Goal: Task Accomplishment & Management: Manage account settings

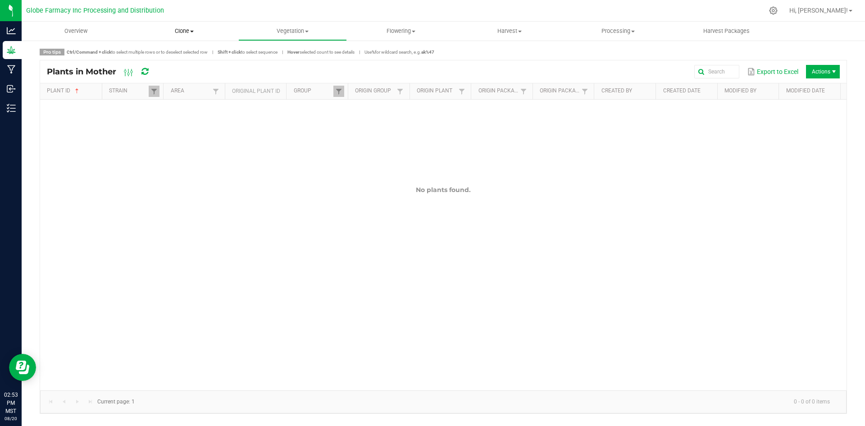
click at [183, 33] on span "Clone" at bounding box center [185, 31] width 108 height 8
click at [174, 54] on span "Create plants" at bounding box center [162, 54] width 64 height 8
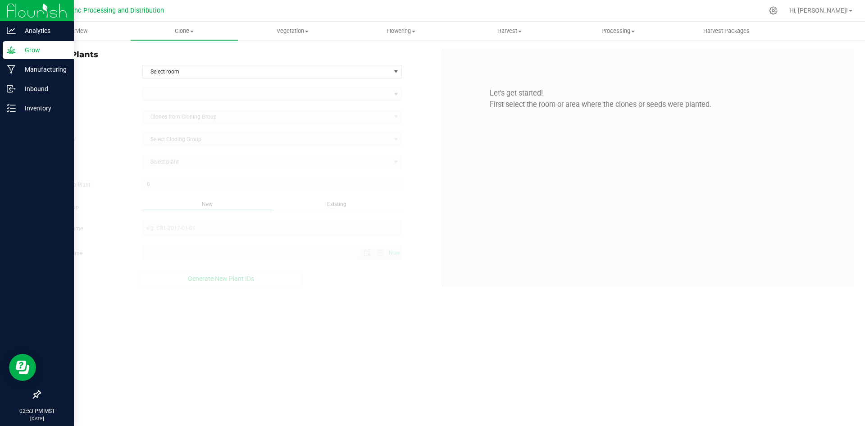
type input "[DATE] 2:53 PM"
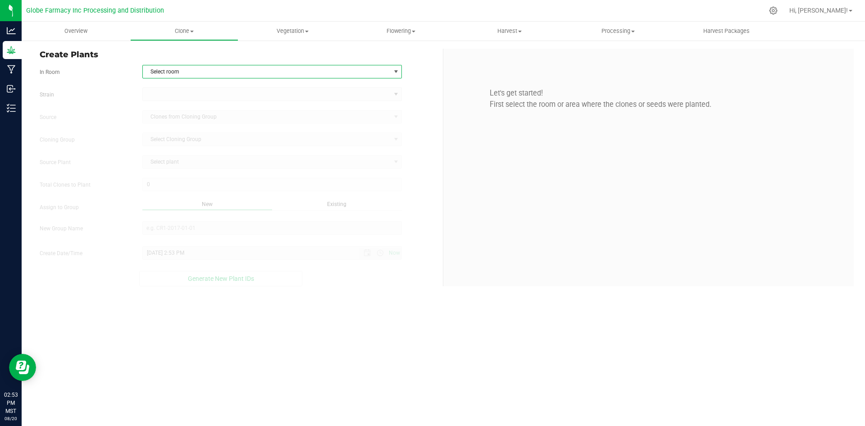
click at [196, 67] on span "Select room" at bounding box center [267, 71] width 248 height 13
click at [192, 85] on li "Clone" at bounding box center [272, 87] width 259 height 14
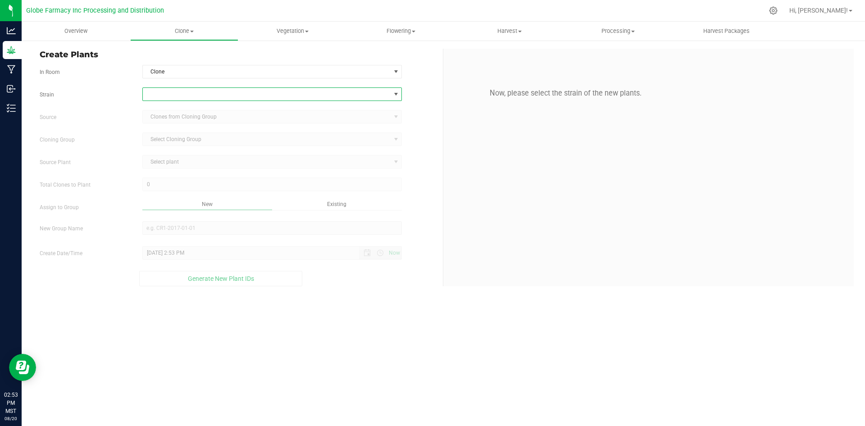
click at [189, 96] on span at bounding box center [267, 94] width 248 height 13
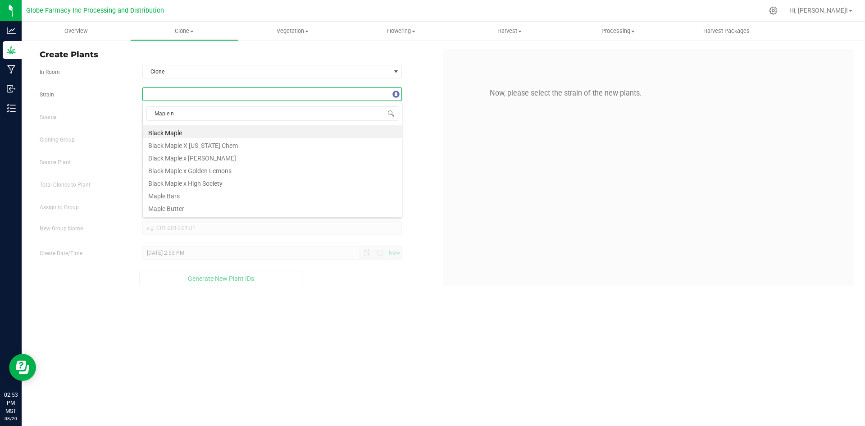
type input "Maple ne"
click at [187, 131] on li "Maple Nectar" at bounding box center [272, 131] width 259 height 13
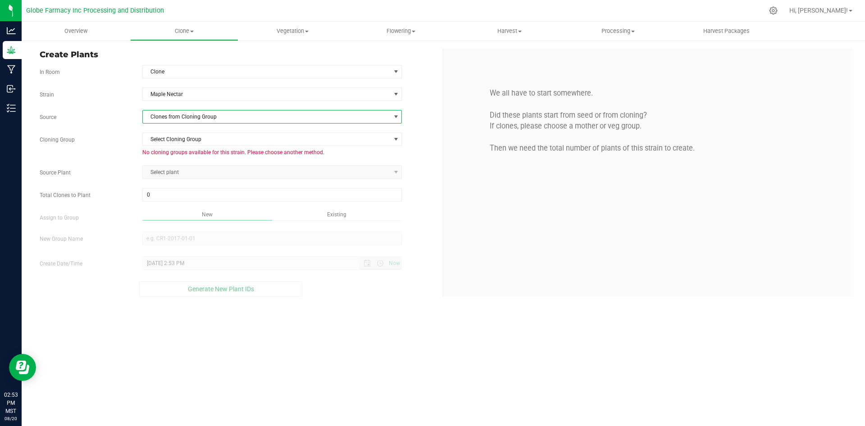
click at [189, 119] on span "Clones from Cloning Group" at bounding box center [267, 116] width 248 height 13
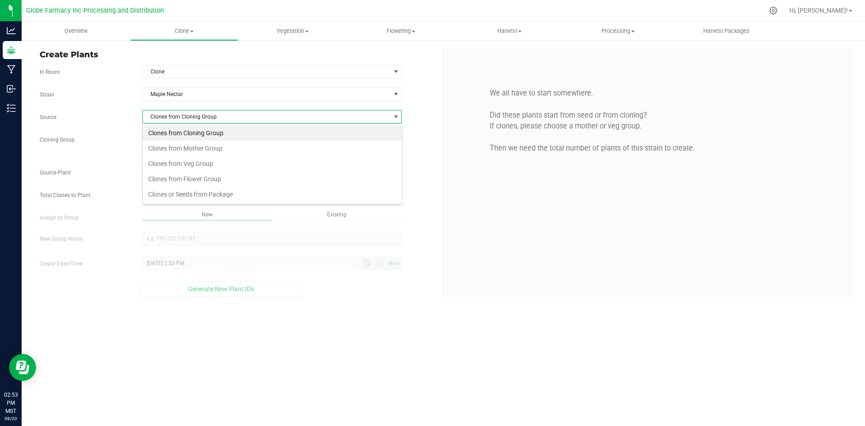
scroll to position [14, 260]
click at [185, 146] on li "Clones from Mother Group" at bounding box center [272, 148] width 259 height 15
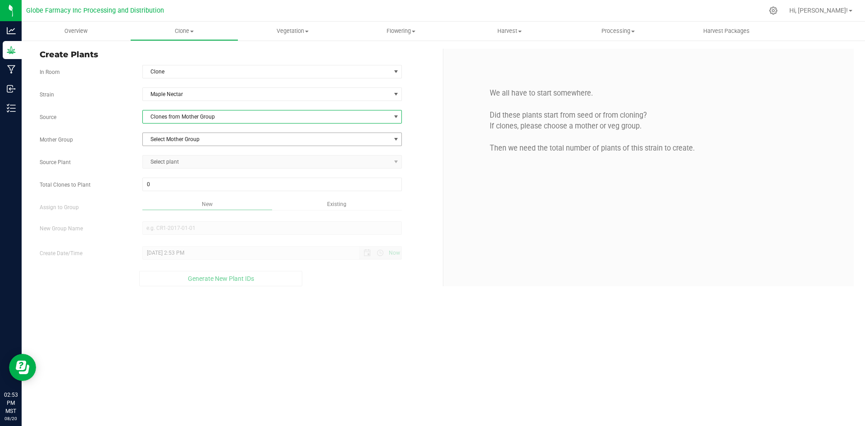
click at [187, 141] on span "Select Mother Group" at bounding box center [267, 139] width 248 height 13
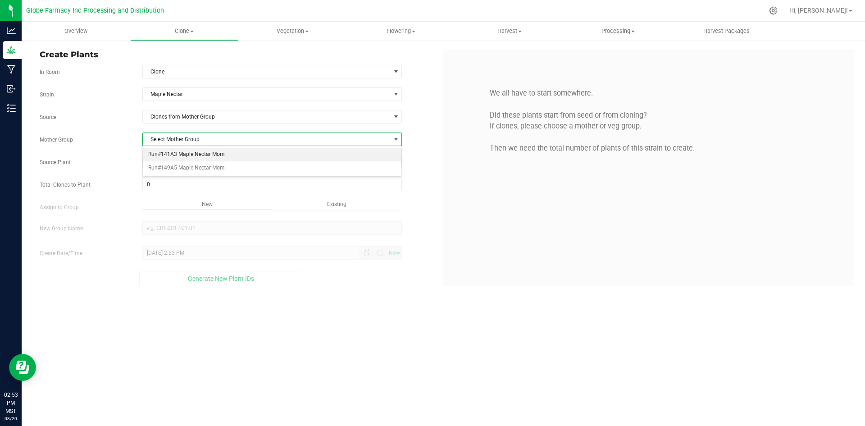
click at [187, 149] on li "Run#141A3 Maple Nectar Mom" at bounding box center [272, 155] width 259 height 14
click at [185, 164] on span "Select plant" at bounding box center [267, 162] width 248 height 13
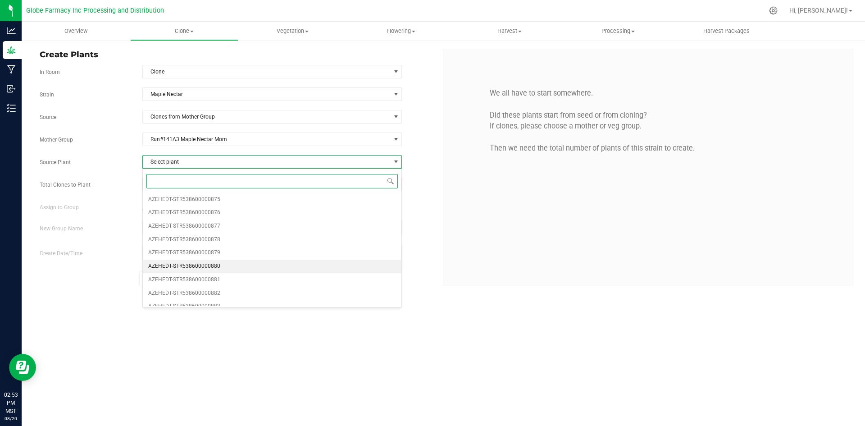
click at [233, 264] on li "AZEHEDT-STR538600000880" at bounding box center [272, 267] width 259 height 14
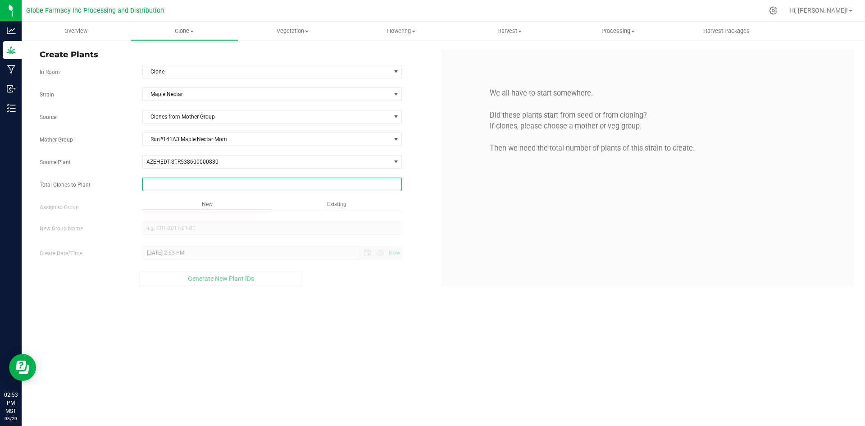
click at [198, 180] on span at bounding box center [272, 185] width 260 height 14
type input "275"
click at [266, 338] on div "Overview Clone Create plants Cloning groups Cloning plants Apply to plants Vege…" at bounding box center [444, 224] width 844 height 404
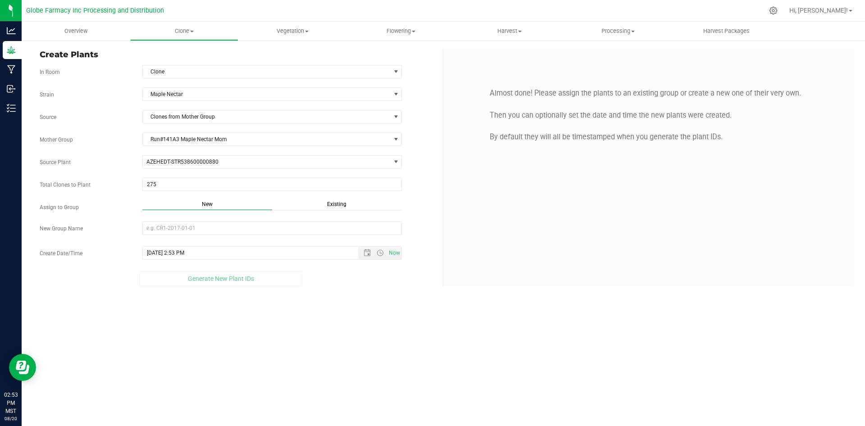
click at [324, 202] on div "Existing" at bounding box center [337, 205] width 130 height 10
click at [266, 201] on div "New" at bounding box center [207, 205] width 130 height 10
click at [215, 231] on input "New Group Name" at bounding box center [272, 228] width 260 height 14
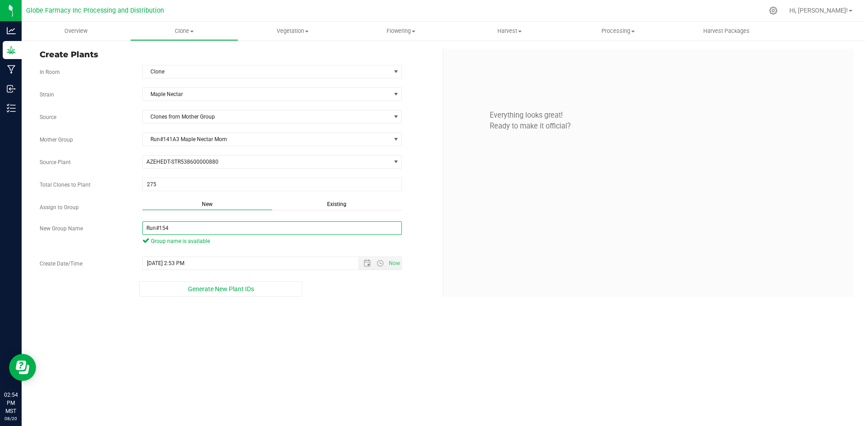
type input "Run#154"
click at [286, 369] on div "Overview Clone Create plants Cloning groups Cloning plants Apply to plants Vege…" at bounding box center [444, 224] width 844 height 404
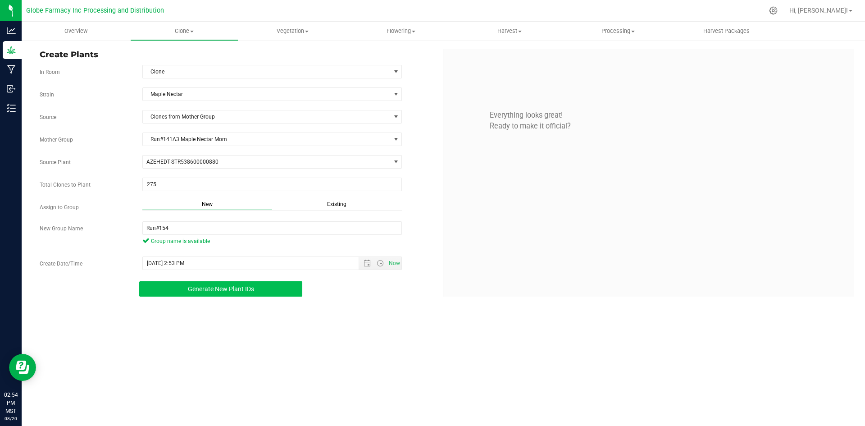
click at [224, 287] on span "Generate New Plant IDs" at bounding box center [221, 288] width 66 height 7
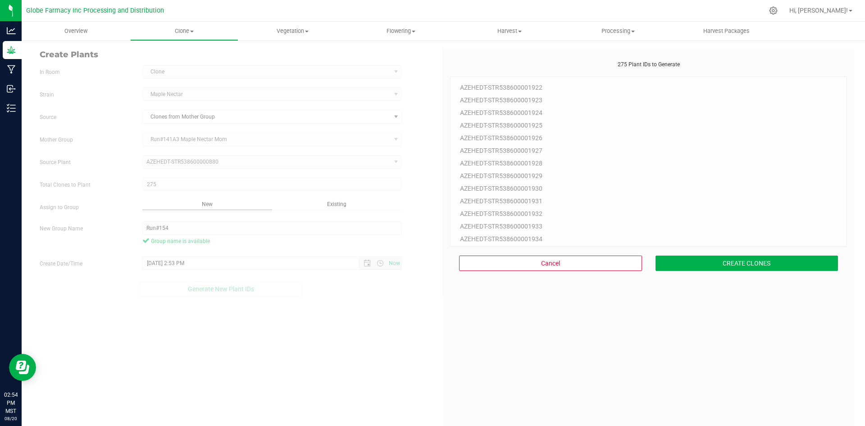
scroll to position [27, 0]
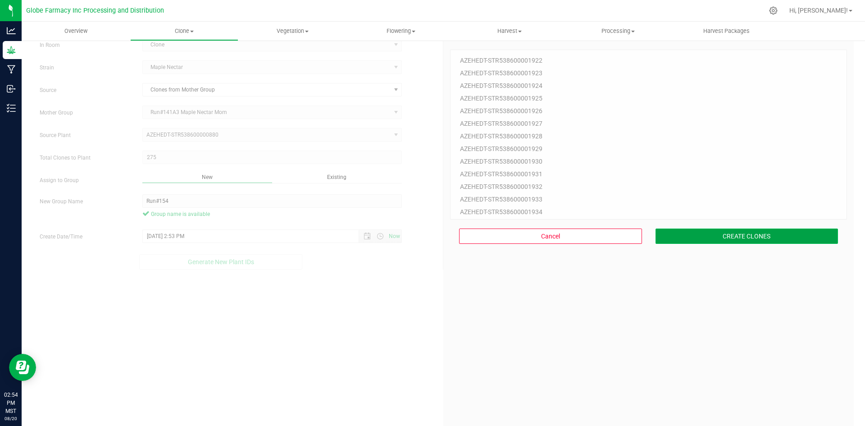
click at [656, 233] on button "CREATE CLONES" at bounding box center [747, 236] width 183 height 15
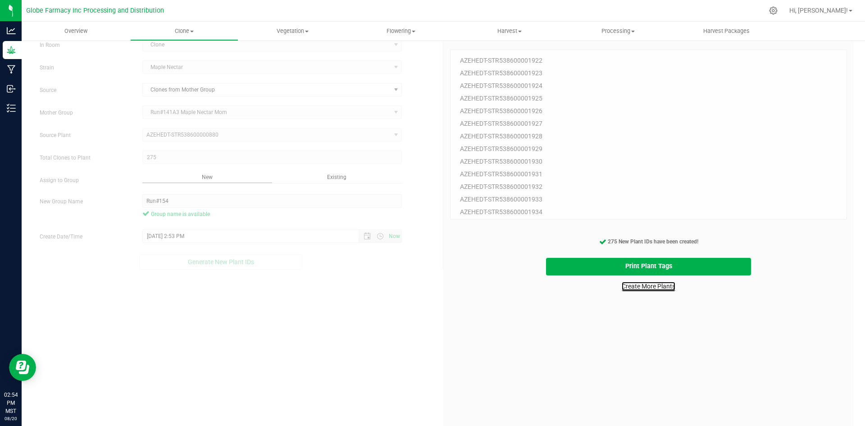
click at [636, 290] on link "Create More Plants" at bounding box center [649, 286] width 54 height 9
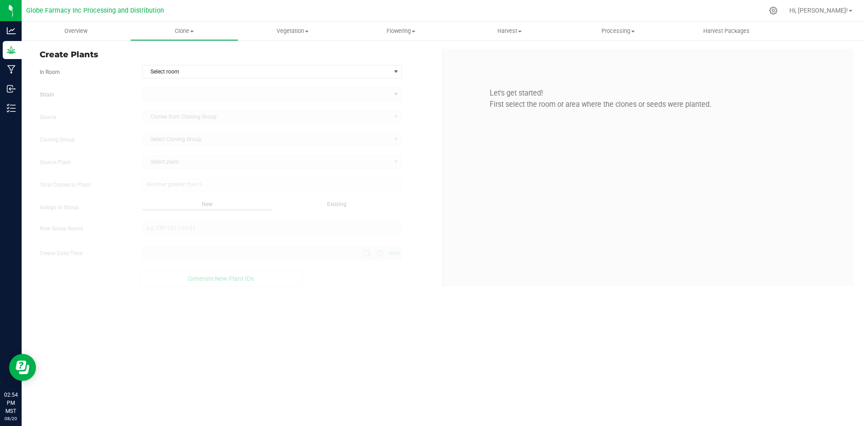
type input "[DATE] 2:54 PM"
click at [169, 68] on span "Select room" at bounding box center [267, 71] width 248 height 13
click at [169, 89] on li "Clone" at bounding box center [272, 87] width 259 height 14
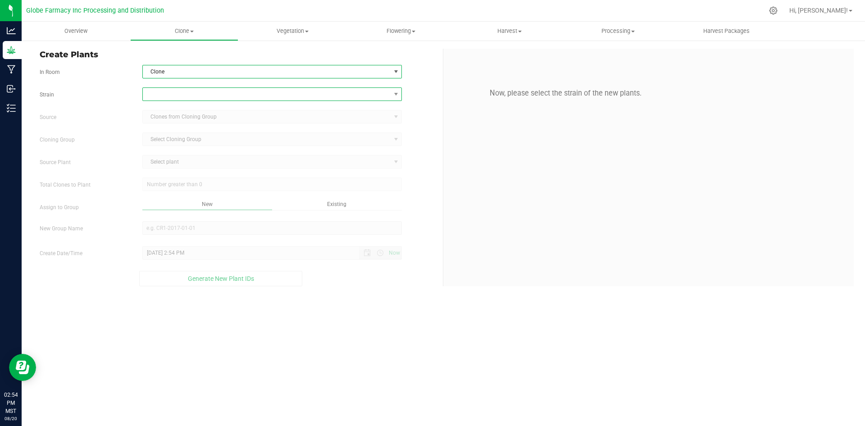
click at [169, 91] on span at bounding box center [267, 94] width 248 height 13
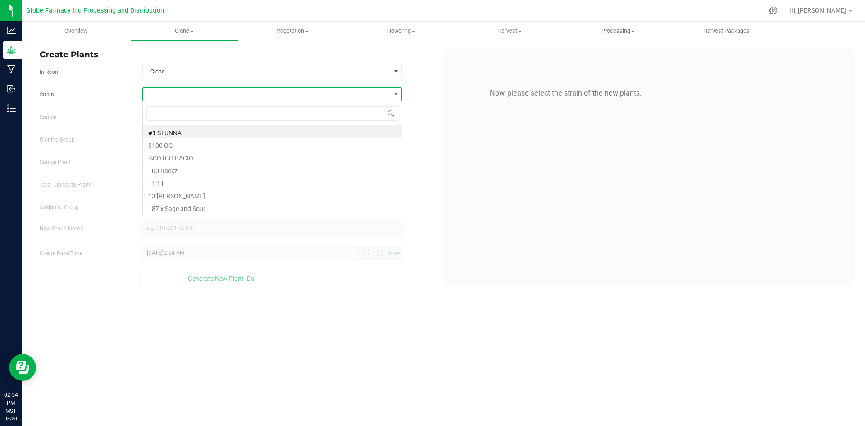
scroll to position [14, 260]
type input "jcy"
click at [182, 137] on li "Jcy Froot" at bounding box center [272, 131] width 259 height 13
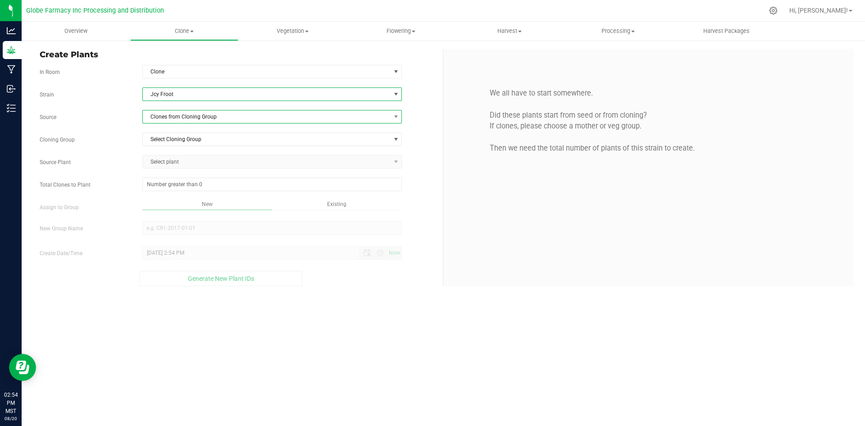
click at [182, 117] on span "Clones from Cloning Group" at bounding box center [267, 116] width 248 height 13
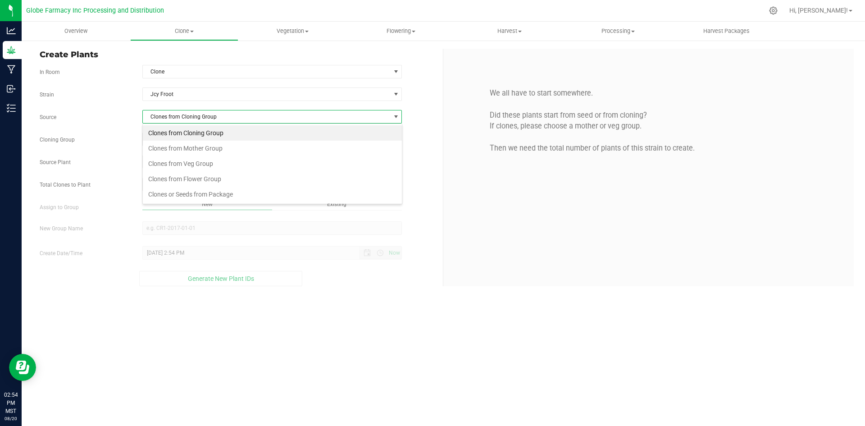
scroll to position [14, 260]
click at [181, 144] on li "Clones from Mother Group" at bounding box center [272, 148] width 259 height 15
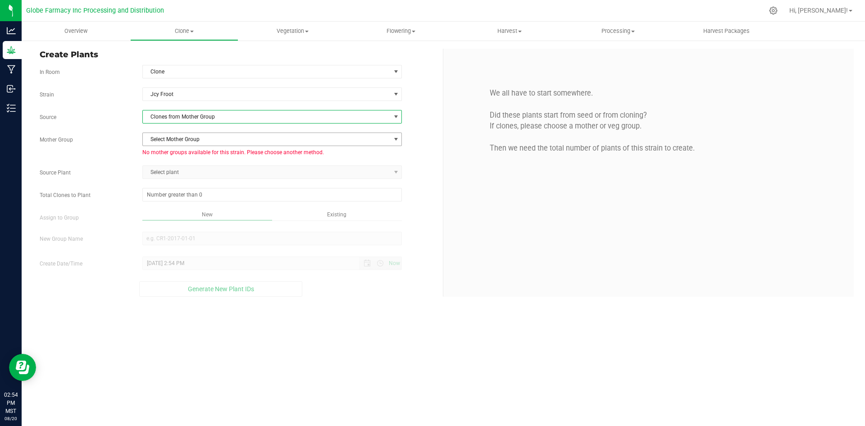
click at [185, 139] on span "Select Mother Group" at bounding box center [267, 139] width 248 height 13
click at [191, 120] on span "Clones from Mother Group" at bounding box center [267, 116] width 248 height 13
click at [185, 143] on li "Clones from Mother Group" at bounding box center [272, 148] width 259 height 15
click at [185, 143] on span "Select Mother Group" at bounding box center [267, 139] width 248 height 13
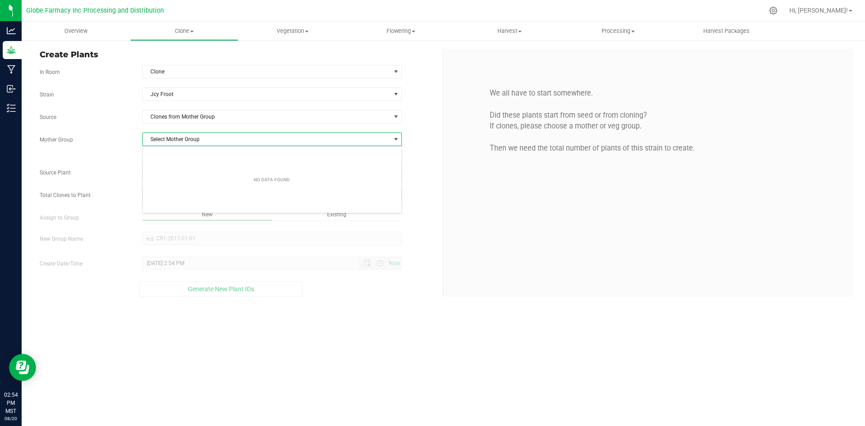
click at [185, 143] on span "Select Mother Group" at bounding box center [267, 139] width 248 height 13
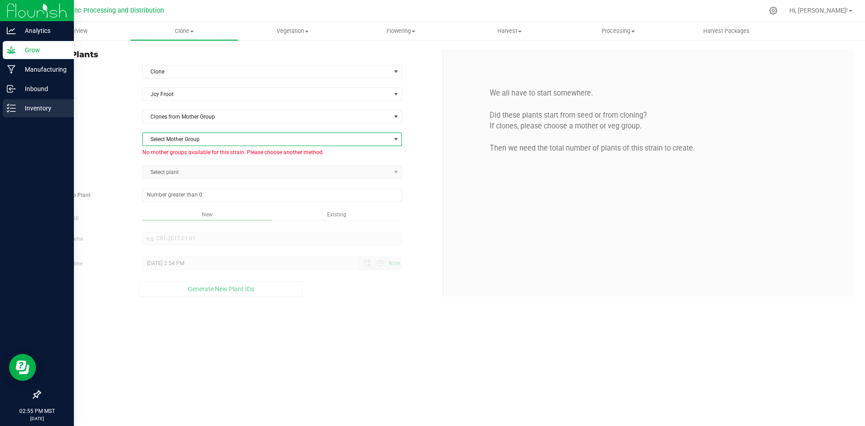
click at [15, 110] on icon at bounding box center [11, 108] width 9 height 9
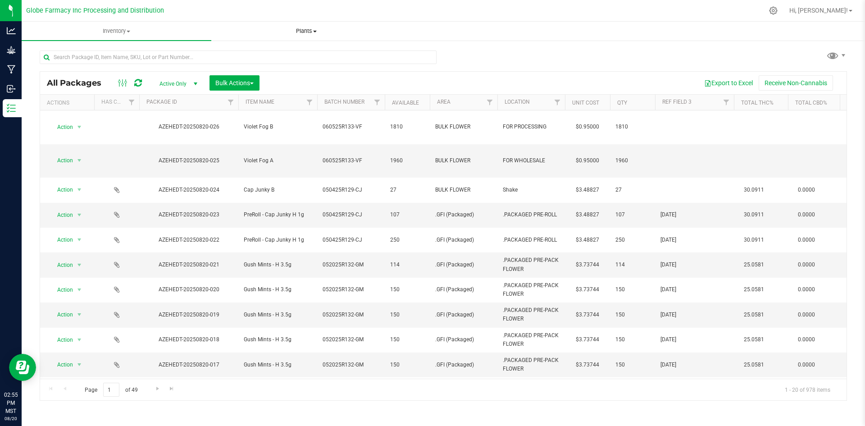
click at [304, 30] on span "Plants" at bounding box center [306, 31] width 189 height 8
click at [289, 53] on li "All plants" at bounding box center [306, 54] width 190 height 11
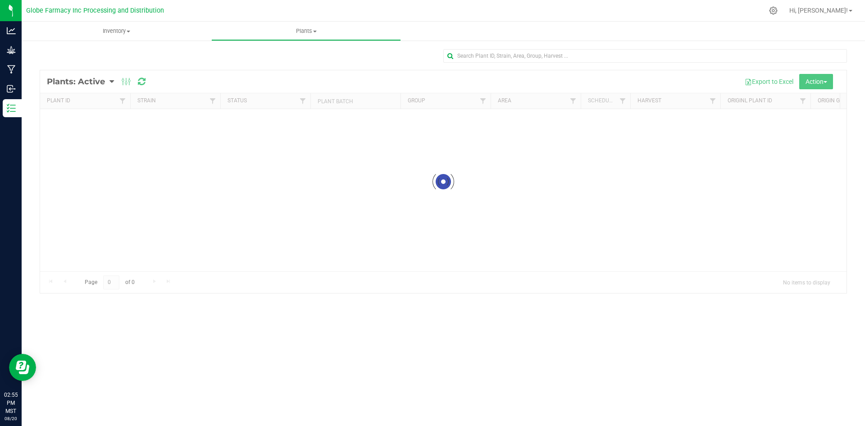
click at [108, 82] on div at bounding box center [443, 181] width 807 height 223
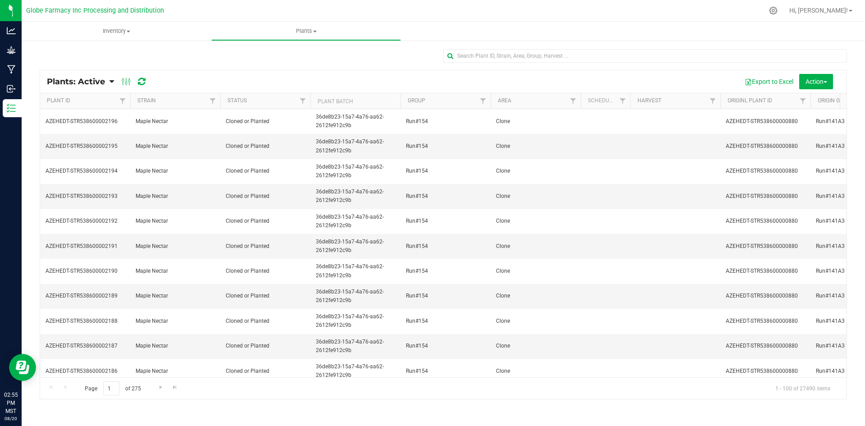
click at [110, 82] on icon at bounding box center [112, 82] width 5 height 8
click at [82, 136] on span "Plants: Dead" at bounding box center [71, 136] width 37 height 8
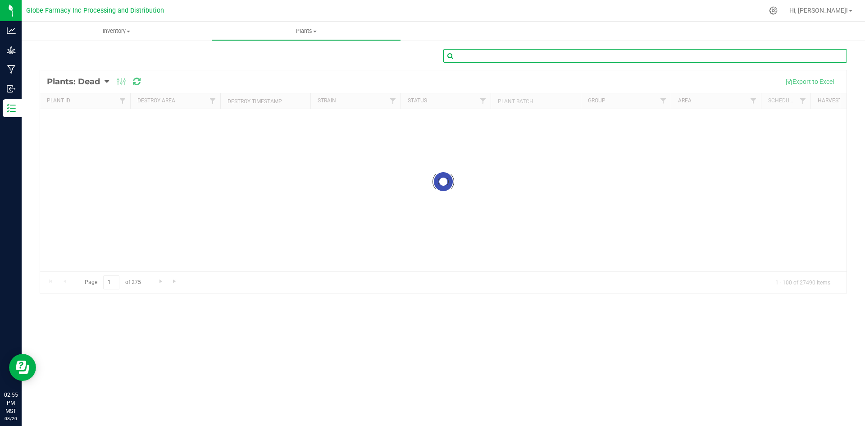
click at [485, 54] on input "text" at bounding box center [646, 56] width 404 height 14
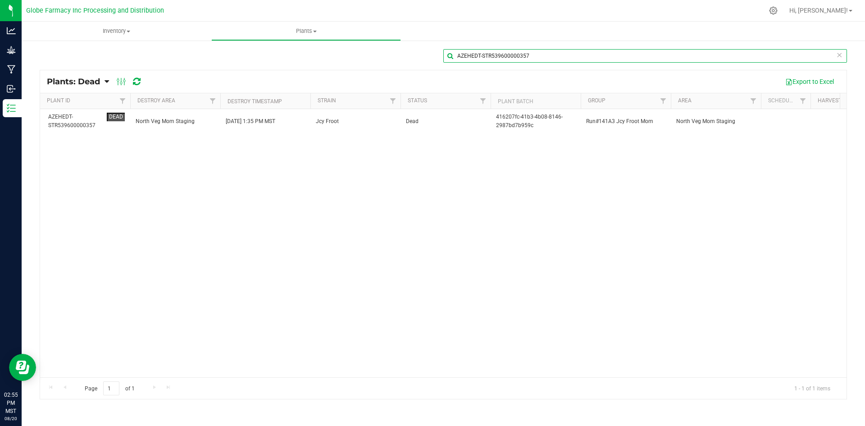
type input "AZEHEDT-STR539600000357"
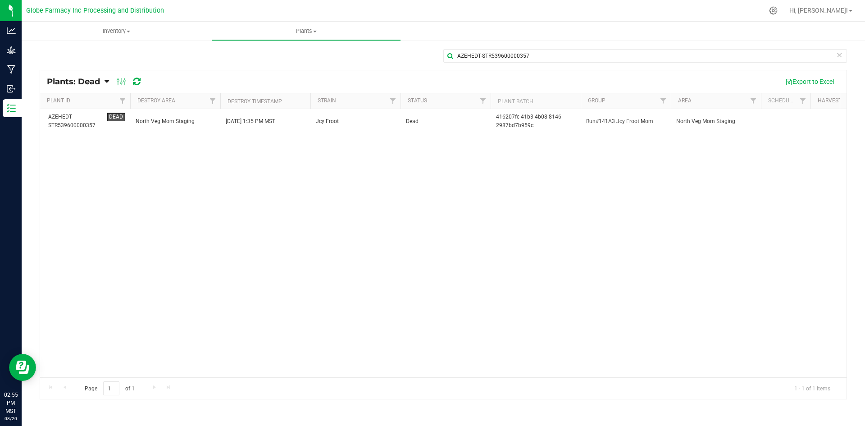
click at [251, 131] on td "[DATE] 1:35 PM MST" at bounding box center [265, 121] width 90 height 24
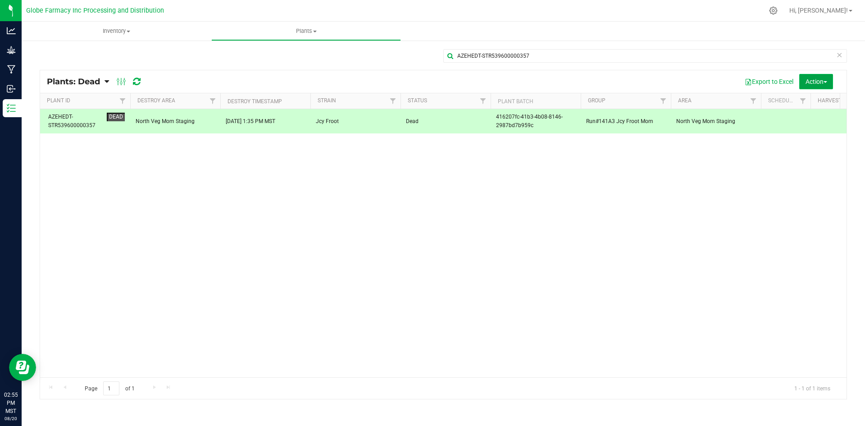
click at [814, 87] on button "Action" at bounding box center [817, 81] width 34 height 15
click at [807, 108] on div "Revive plants" at bounding box center [812, 103] width 47 height 14
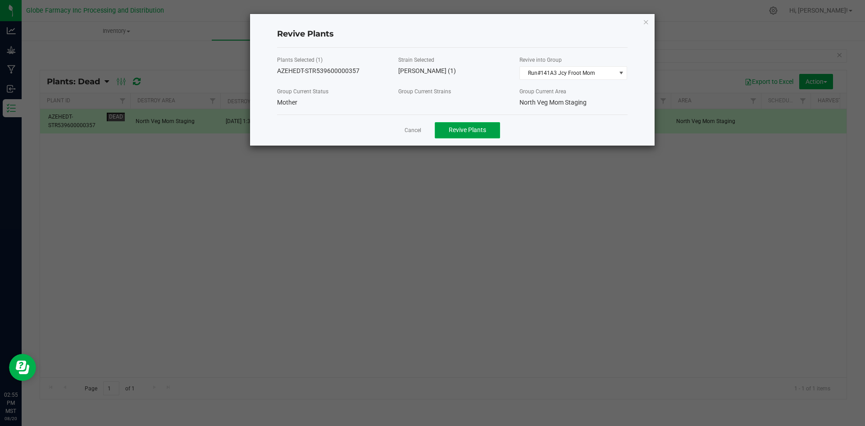
click at [461, 135] on button "Revive Plants" at bounding box center [467, 130] width 65 height 16
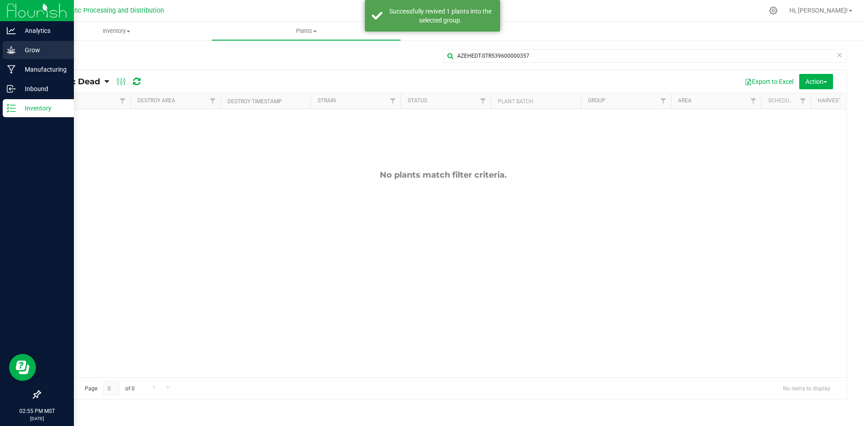
click at [0, 56] on link "Grow" at bounding box center [37, 50] width 74 height 19
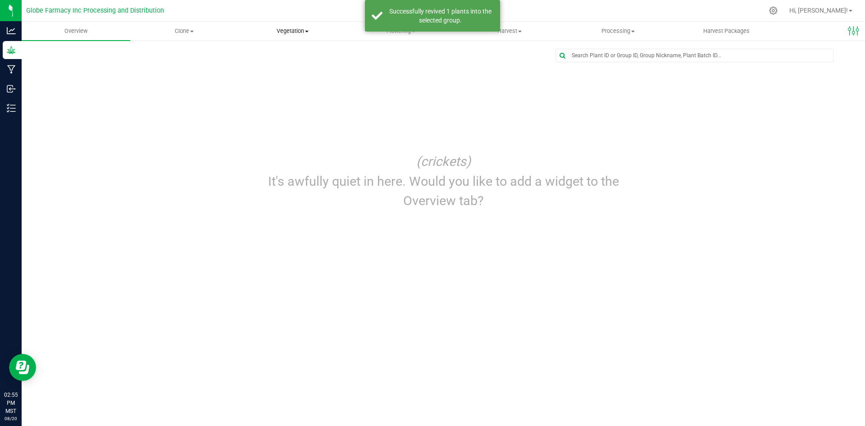
click at [309, 31] on span at bounding box center [307, 32] width 4 height 2
click at [300, 75] on span "Mother groups" at bounding box center [271, 76] width 67 height 8
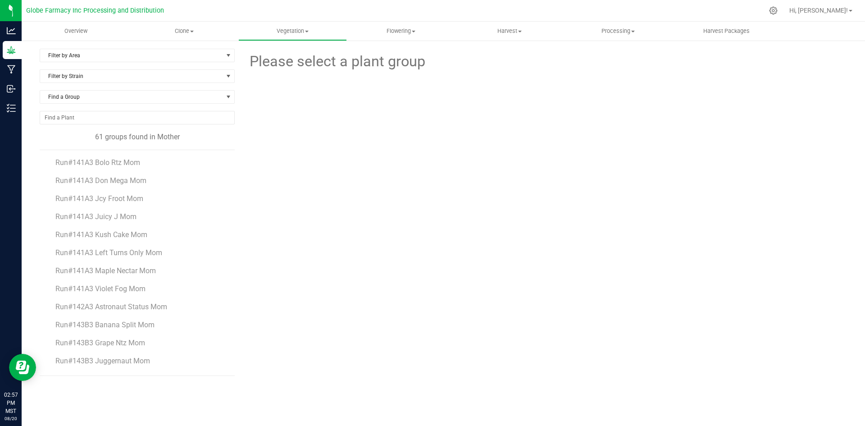
drag, startPoint x: 800, startPoint y: 206, endPoint x: 792, endPoint y: 208, distance: 8.9
click at [800, 206] on div "Please select a plant group" at bounding box center [545, 212] width 606 height 327
click at [112, 200] on span "Run#141A3 Jcy Froot Mom" at bounding box center [99, 198] width 88 height 9
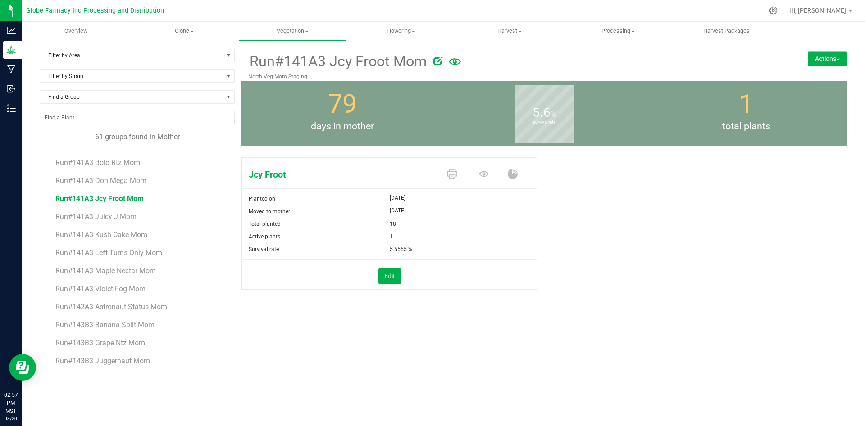
click at [829, 60] on button "Actions" at bounding box center [827, 58] width 39 height 14
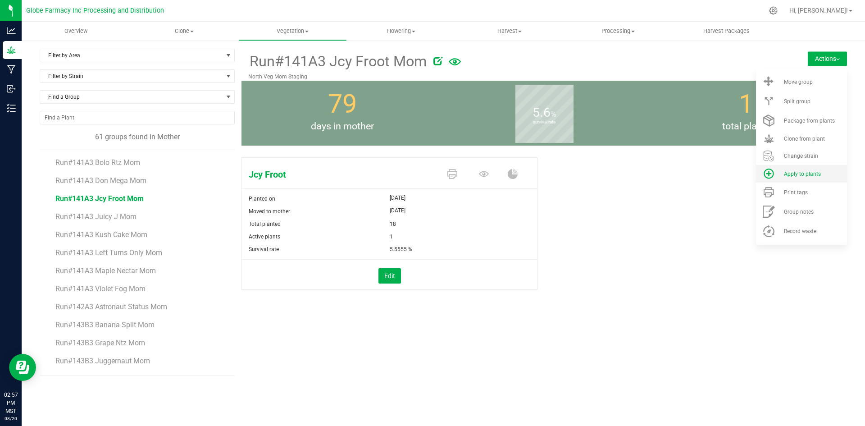
click at [809, 174] on span "Apply to plants" at bounding box center [802, 174] width 37 height 6
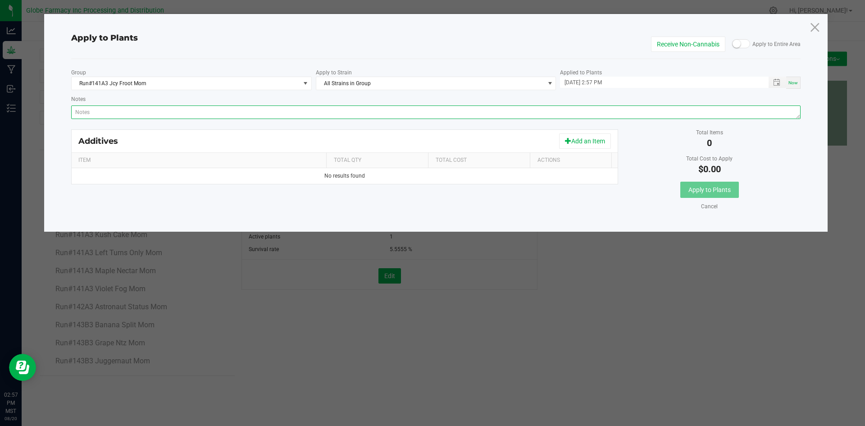
click at [614, 112] on textarea "Notes" at bounding box center [436, 112] width 730 height 14
paste textarea "Calcium Nitrate, Monopotassium Phosphate, [MEDICAL_DATA], Iron Edta, Sodium Mol…"
type textarea "Calcium Nitrate, Monopotassium Phosphate, [MEDICAL_DATA], Iron Edta, Sodium Mol…"
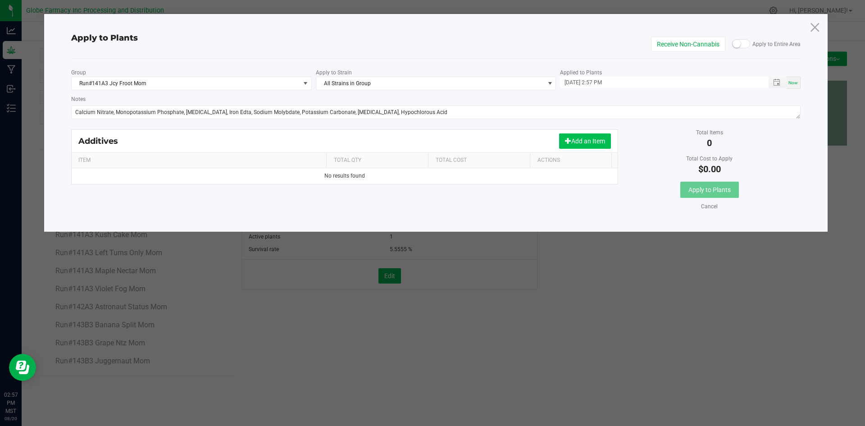
click at [589, 146] on button "Add an Item" at bounding box center [585, 140] width 52 height 15
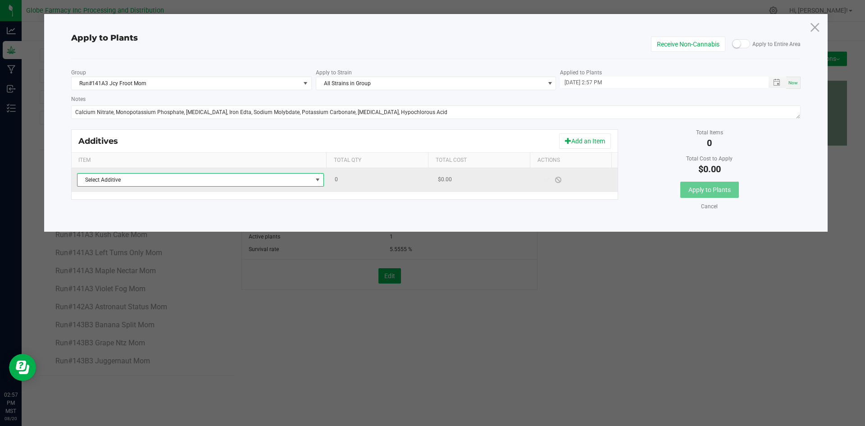
click at [282, 177] on span "Select Additive" at bounding box center [195, 180] width 235 height 13
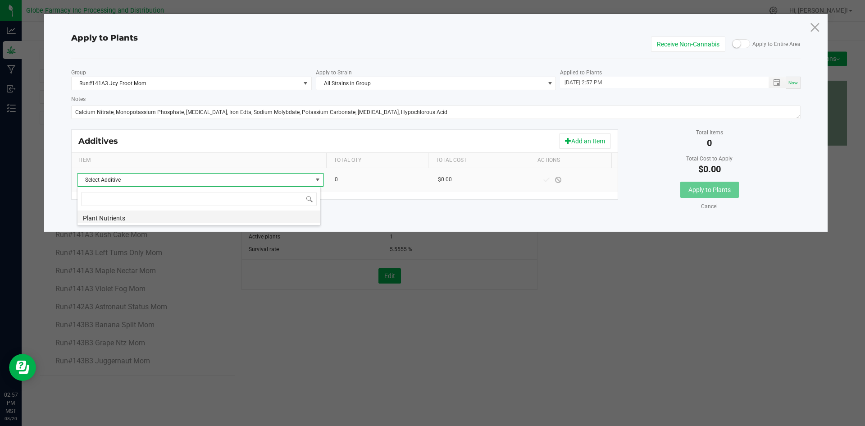
click at [256, 222] on li "Plant Nutrients" at bounding box center [199, 217] width 243 height 13
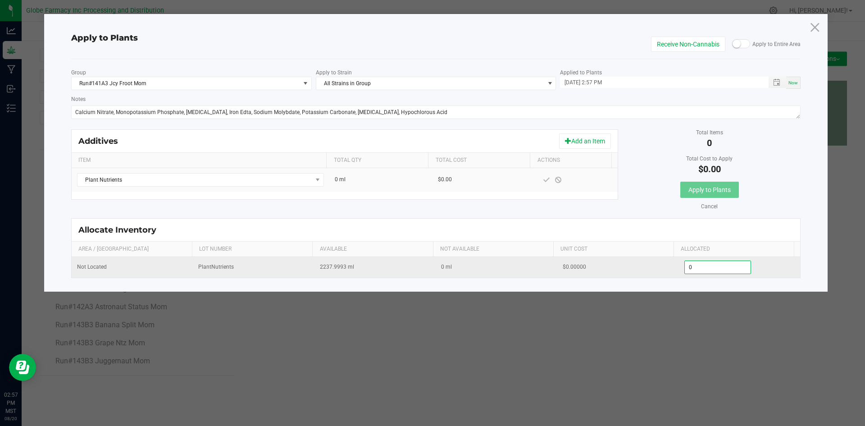
click at [707, 270] on input "0" at bounding box center [718, 267] width 66 height 13
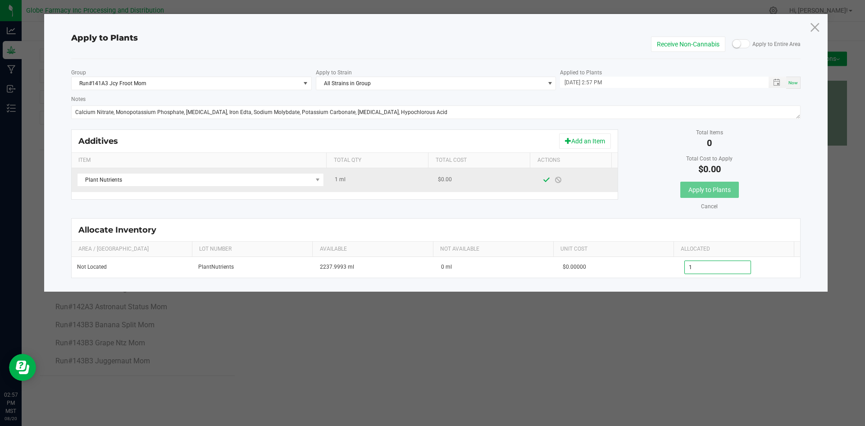
type input "1.0000"
click at [543, 182] on span at bounding box center [546, 179] width 7 height 7
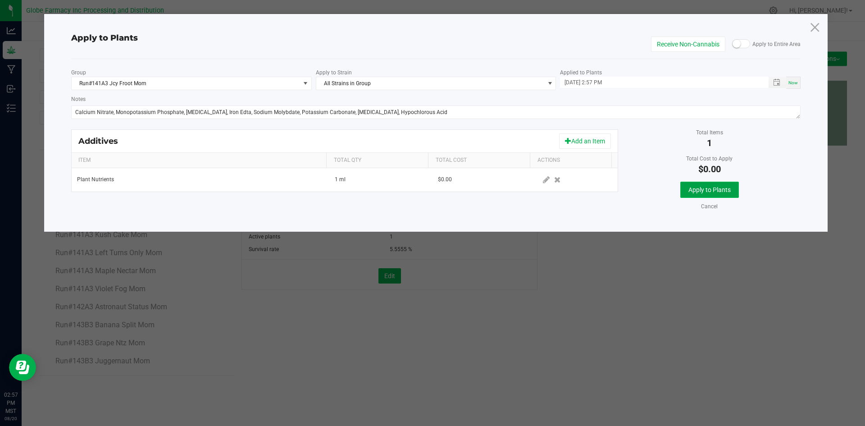
click at [687, 192] on button "Apply to Plants" at bounding box center [710, 190] width 59 height 16
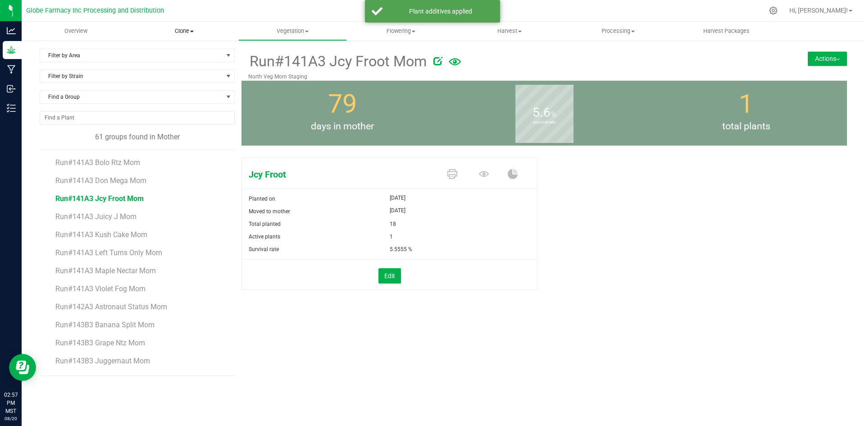
click at [179, 32] on span "Clone" at bounding box center [185, 31] width 108 height 8
click at [176, 67] on span "Cloning groups" at bounding box center [164, 65] width 68 height 8
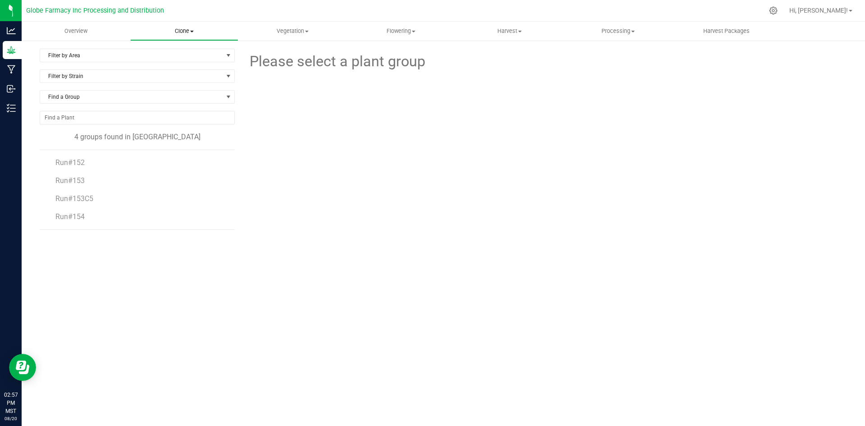
click at [184, 29] on span "Clone" at bounding box center [185, 31] width 108 height 8
click at [180, 53] on span "Create plants" at bounding box center [162, 54] width 64 height 8
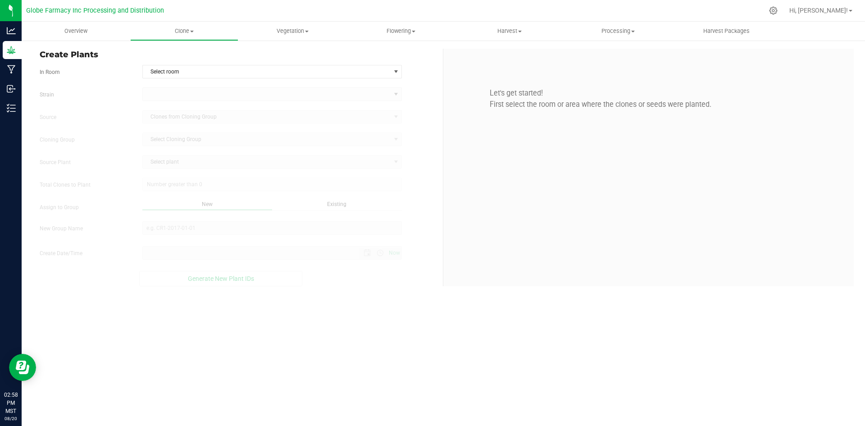
type input "[DATE] 2:58 PM"
click at [186, 73] on span "Select room" at bounding box center [267, 71] width 248 height 13
click at [185, 84] on li "Clone" at bounding box center [272, 87] width 259 height 14
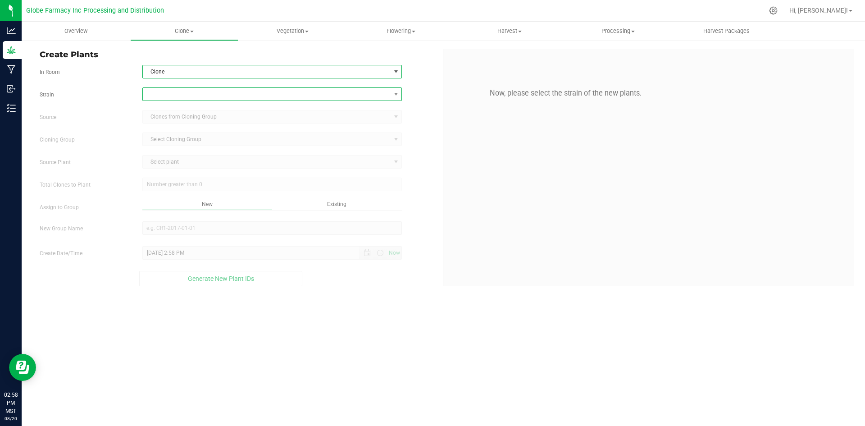
click at [180, 95] on span at bounding box center [267, 94] width 248 height 13
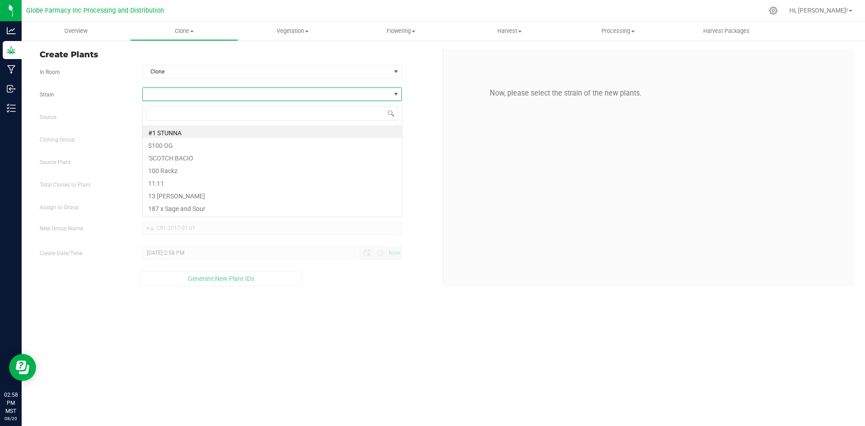
scroll to position [14, 260]
click at [178, 94] on span at bounding box center [267, 94] width 248 height 13
click at [178, 97] on span at bounding box center [267, 94] width 248 height 13
click at [179, 113] on input at bounding box center [272, 113] width 252 height 14
type input "jcy"
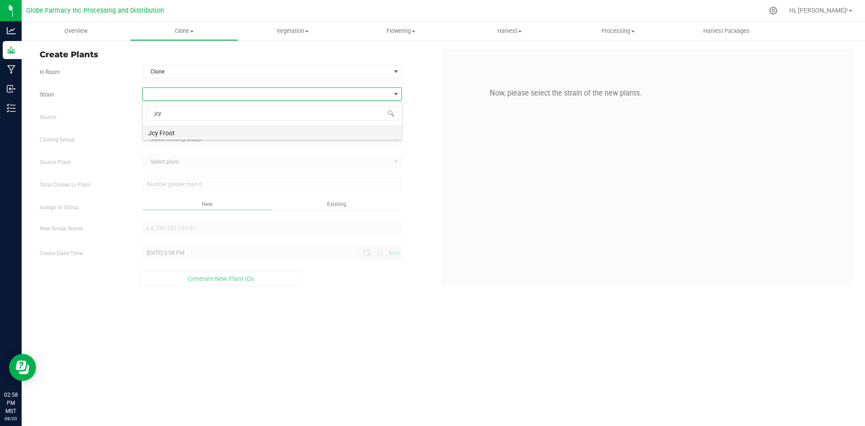
click at [182, 137] on li "Jcy Froot" at bounding box center [272, 131] width 259 height 13
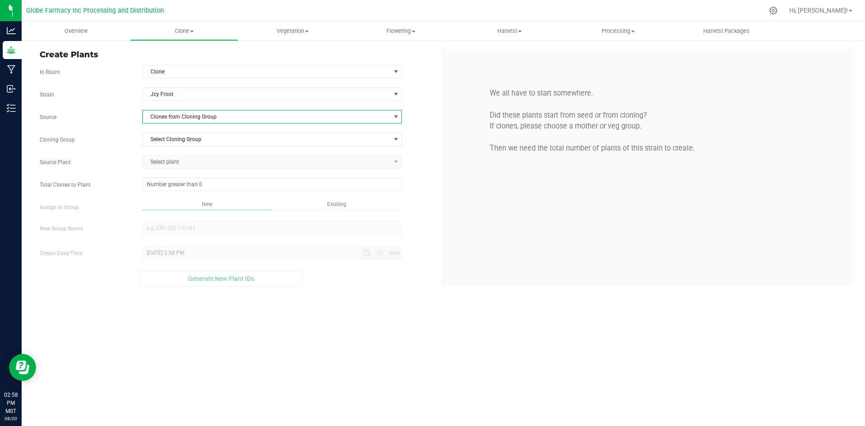
click at [188, 118] on span "Clones from Cloning Group" at bounding box center [267, 116] width 248 height 13
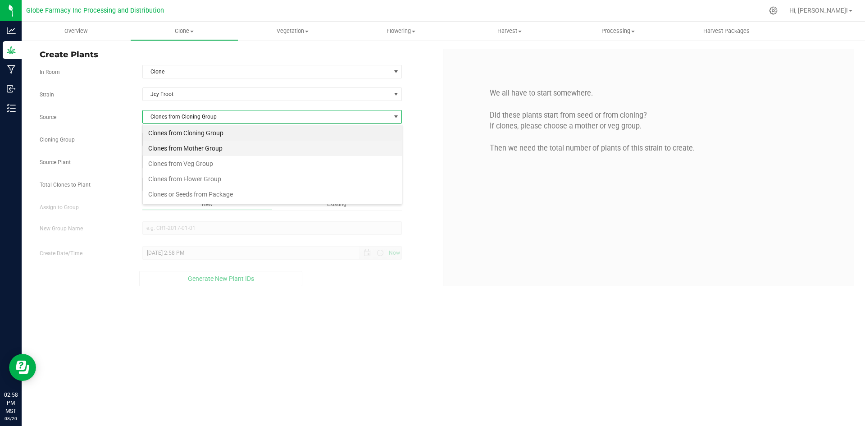
click at [183, 146] on li "Clones from Mother Group" at bounding box center [272, 148] width 259 height 15
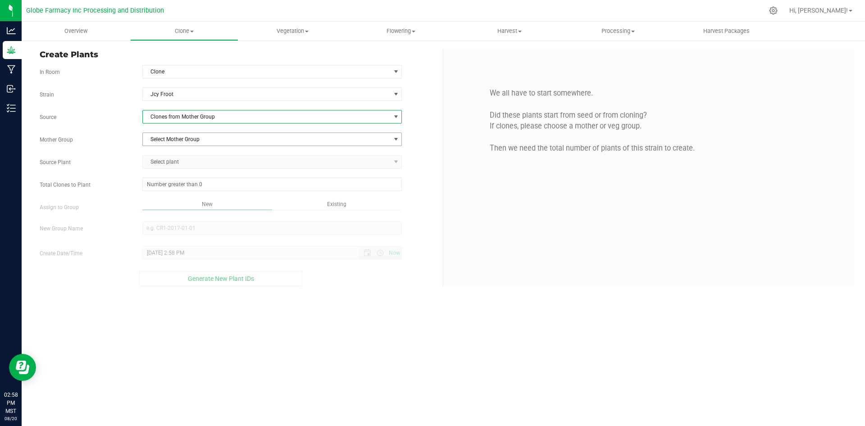
click at [183, 140] on span "Select Mother Group" at bounding box center [267, 139] width 248 height 13
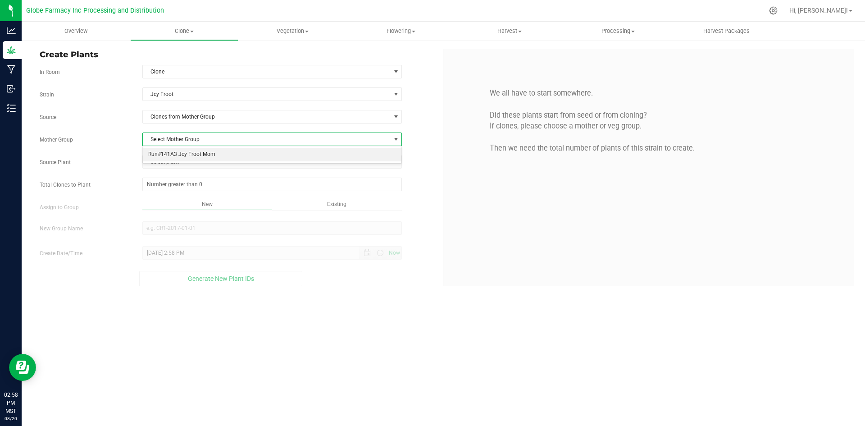
click at [179, 153] on li "Run#141A3 Jcy Froot Mom" at bounding box center [272, 155] width 259 height 14
click at [179, 161] on span "Select plant" at bounding box center [267, 162] width 248 height 13
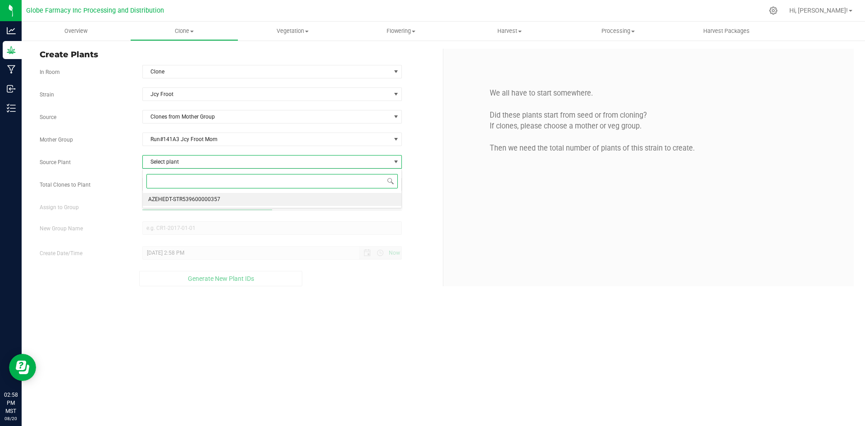
click at [184, 199] on span "AZEHEDT-STR539600000357" at bounding box center [184, 200] width 72 height 12
click at [186, 186] on span at bounding box center [272, 185] width 260 height 14
type input "225"
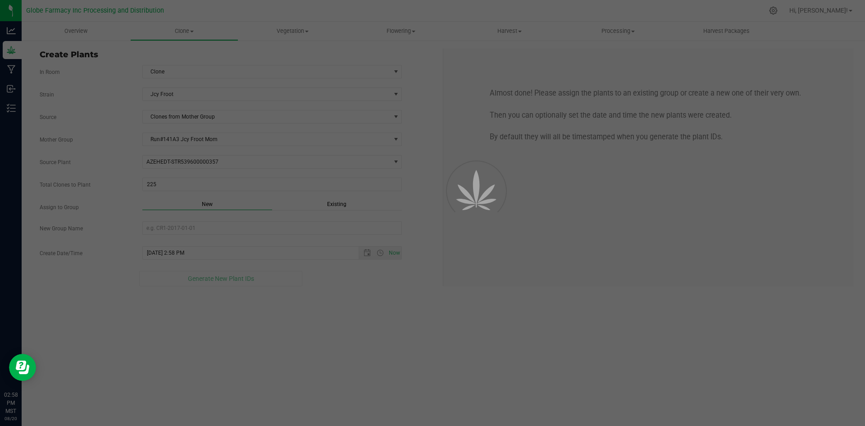
click at [339, 359] on div "Overview Clone Create plants Cloning groups Cloning plants Apply to plants Vege…" at bounding box center [444, 224] width 844 height 404
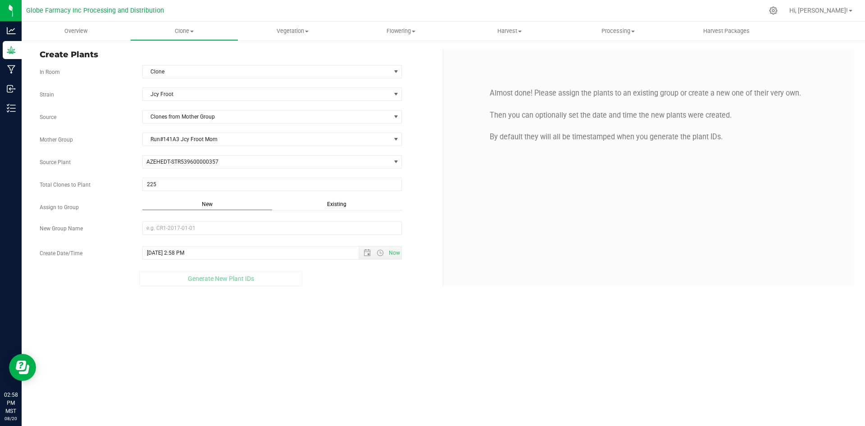
click at [335, 203] on span "Existing" at bounding box center [336, 204] width 19 height 6
click at [272, 234] on span "Select Plant Group" at bounding box center [267, 228] width 248 height 13
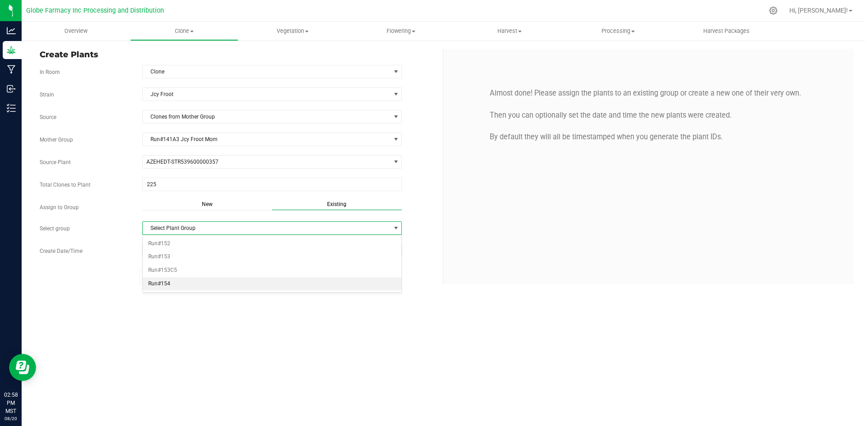
click at [151, 281] on li "Run#154" at bounding box center [272, 284] width 259 height 14
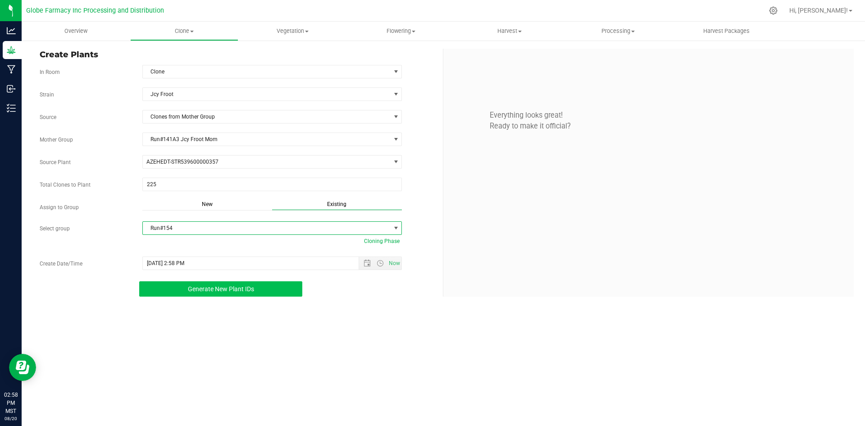
click at [171, 292] on button "Generate New Plant IDs" at bounding box center [220, 288] width 163 height 15
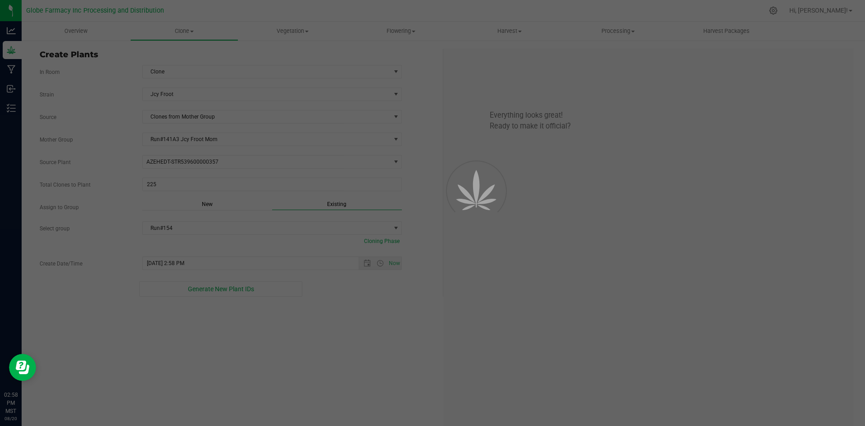
scroll to position [27, 0]
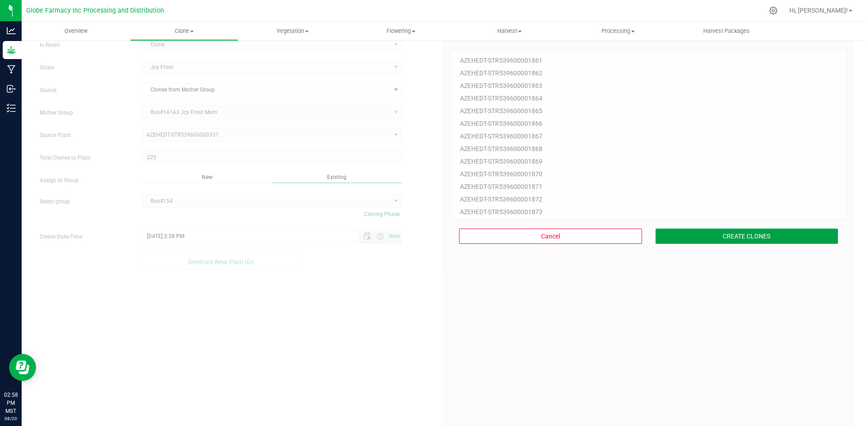
click at [668, 233] on button "CREATE CLONES" at bounding box center [747, 236] width 183 height 15
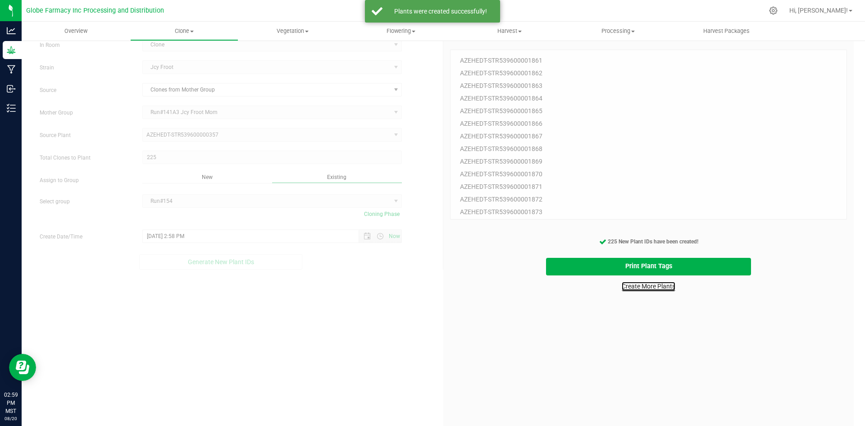
click at [655, 284] on link "Create More Plants" at bounding box center [649, 286] width 54 height 9
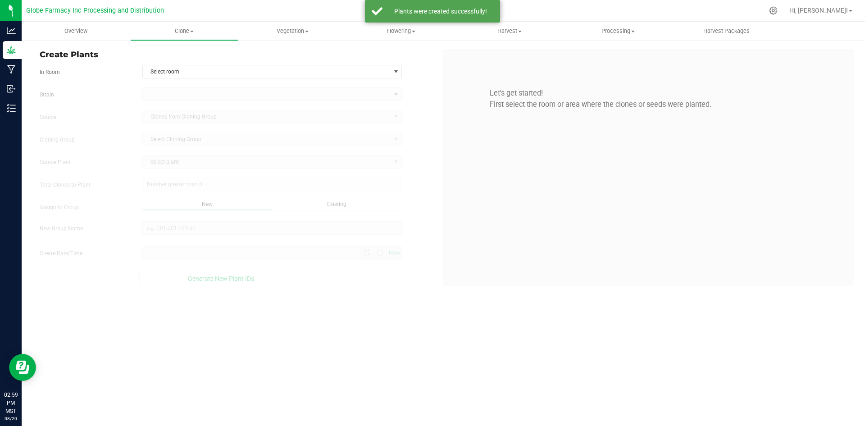
type input "[DATE] 2:59 PM"
click at [195, 69] on span "Select room" at bounding box center [267, 71] width 248 height 13
click at [192, 92] on li "Clone" at bounding box center [272, 87] width 259 height 14
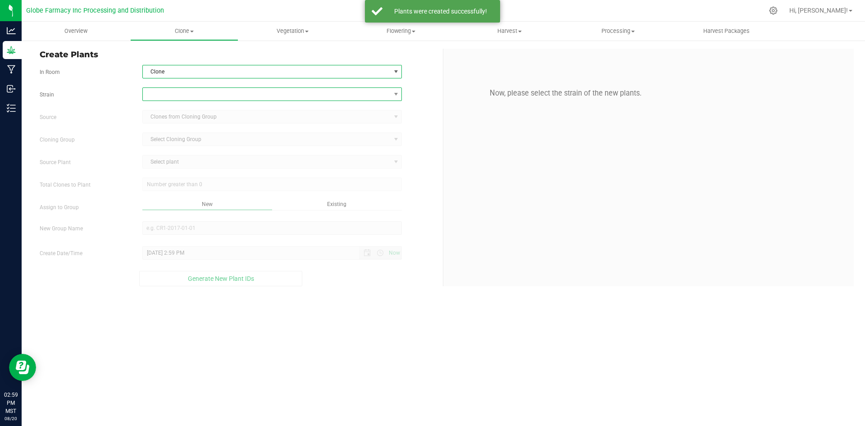
click at [188, 97] on span at bounding box center [267, 94] width 248 height 13
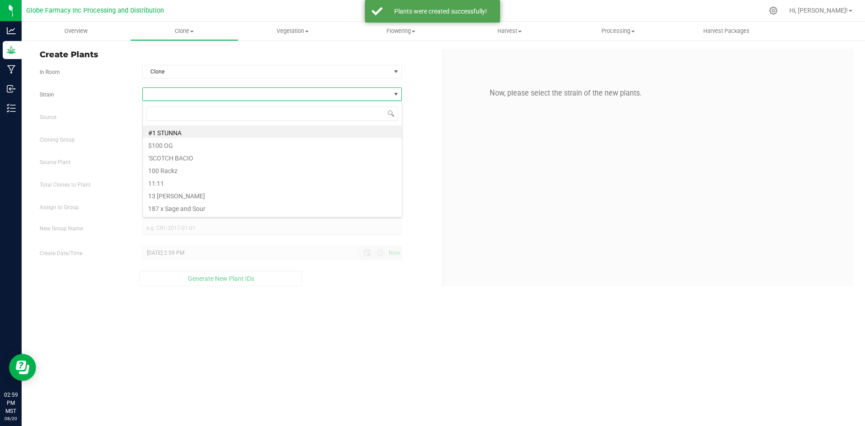
scroll to position [14, 260]
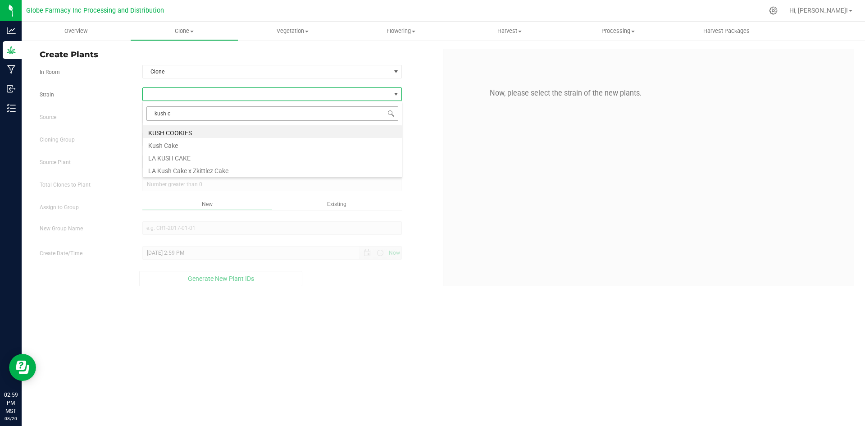
type input "kush ca"
click at [211, 125] on li "Kush Cake" at bounding box center [272, 131] width 259 height 13
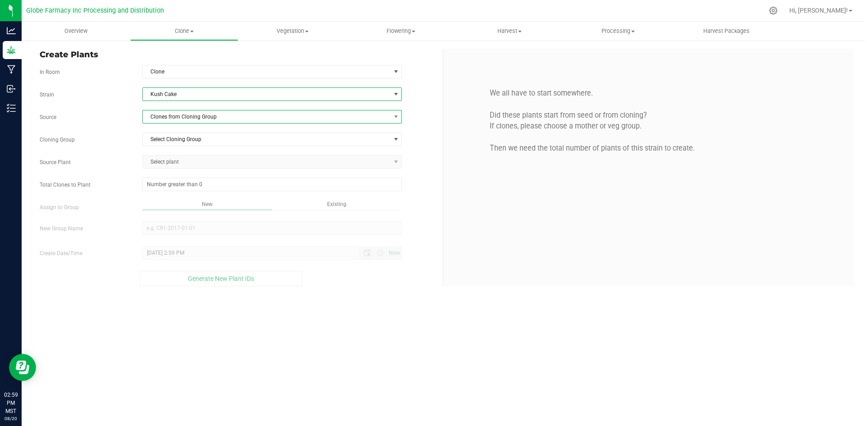
click at [211, 119] on span "Clones from Cloning Group" at bounding box center [267, 116] width 248 height 13
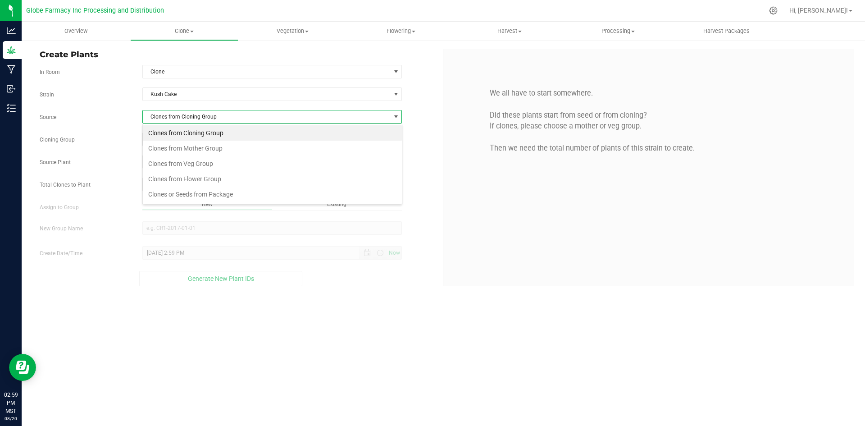
scroll to position [14, 260]
click at [203, 143] on li "Clones from Mother Group" at bounding box center [272, 148] width 259 height 15
click at [201, 138] on span "Select Mother Group" at bounding box center [267, 139] width 248 height 13
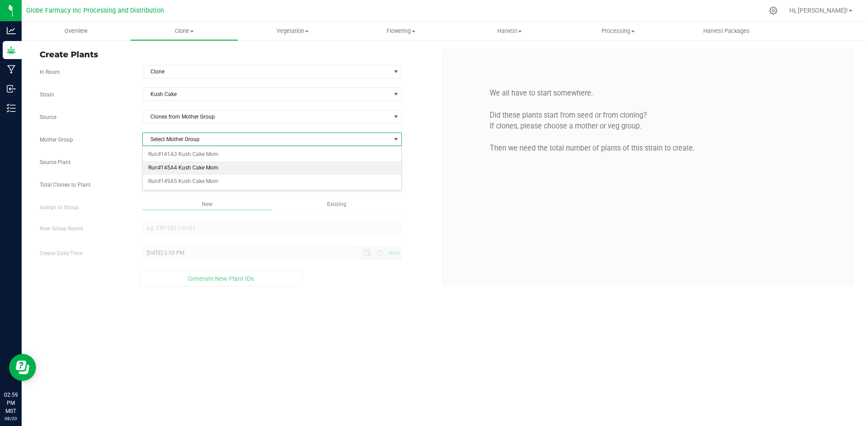
click at [191, 167] on li "Run#145A4 Kush Cake Mom" at bounding box center [272, 168] width 259 height 14
click at [189, 157] on span "Select plant" at bounding box center [267, 162] width 248 height 13
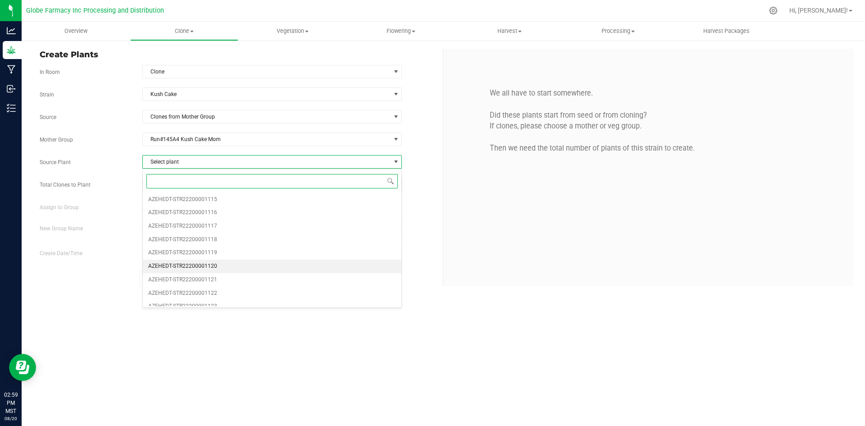
click at [234, 266] on li "AZEHEDT-STR22200001120" at bounding box center [272, 267] width 259 height 14
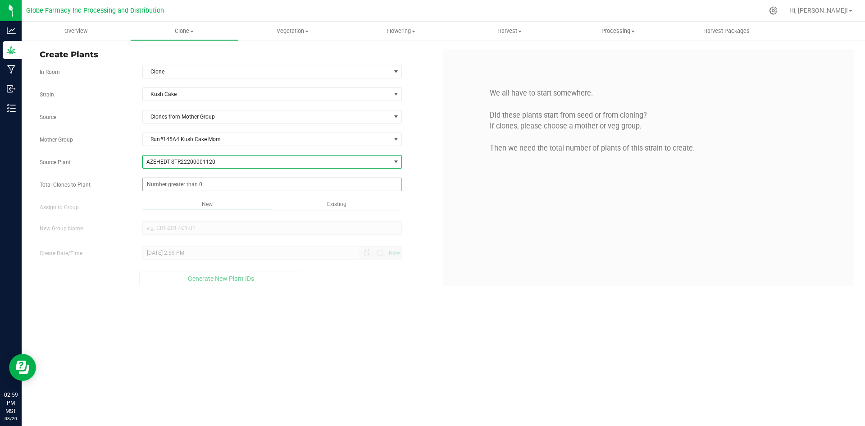
click at [180, 189] on span at bounding box center [272, 185] width 260 height 14
type input "450"
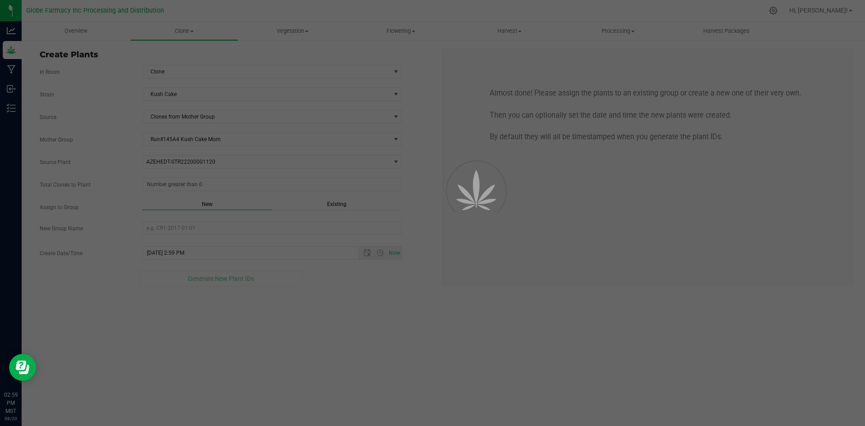
type input "450"
click at [280, 310] on div "Overview Clone Create plants Cloning groups Cloning plants Apply to plants Vege…" at bounding box center [444, 224] width 844 height 404
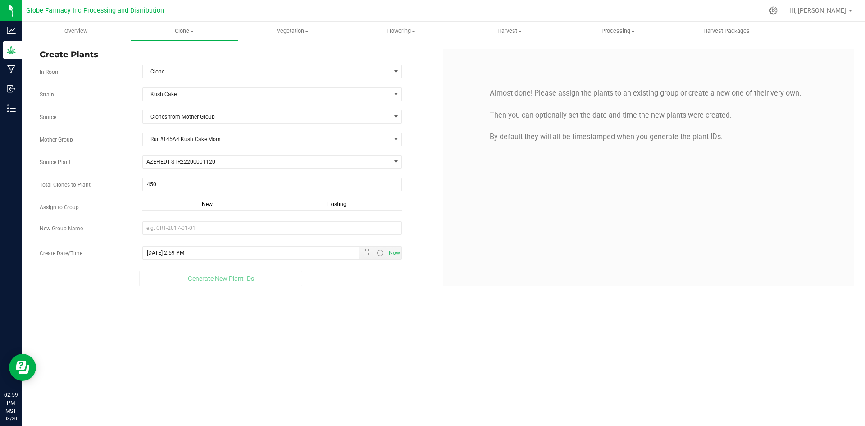
click at [332, 201] on span "Existing" at bounding box center [336, 204] width 19 height 6
click at [290, 228] on span "Select Plant Group" at bounding box center [267, 228] width 248 height 13
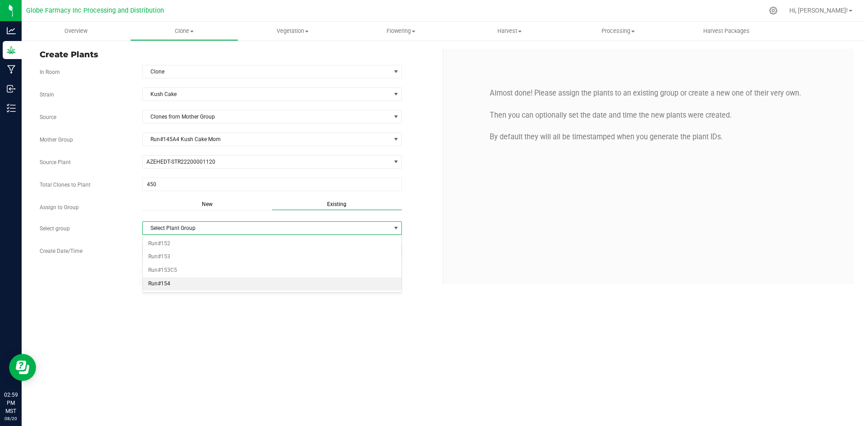
click at [149, 283] on li "Run#154" at bounding box center [272, 284] width 259 height 14
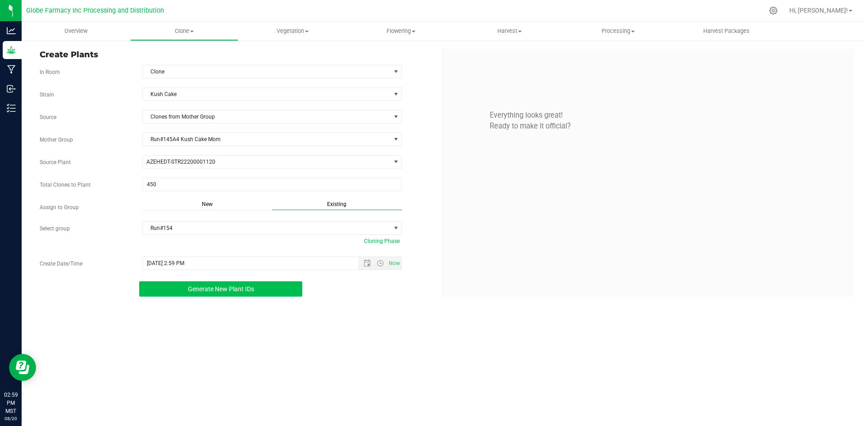
click at [202, 292] on span "Generate New Plant IDs" at bounding box center [221, 288] width 66 height 7
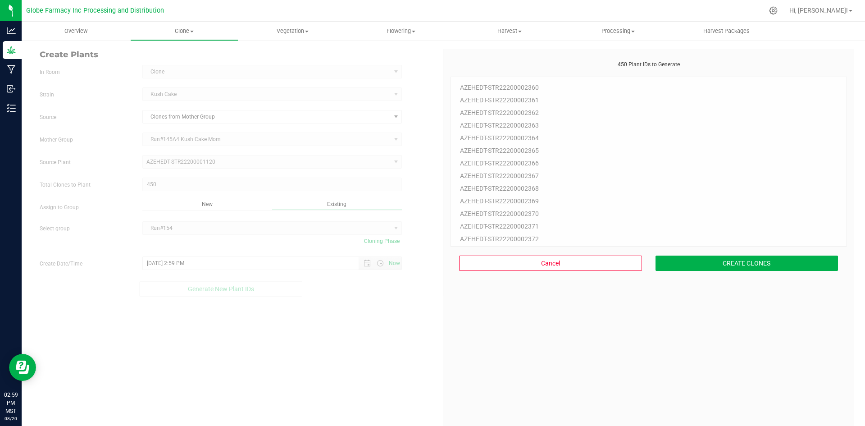
scroll to position [27, 0]
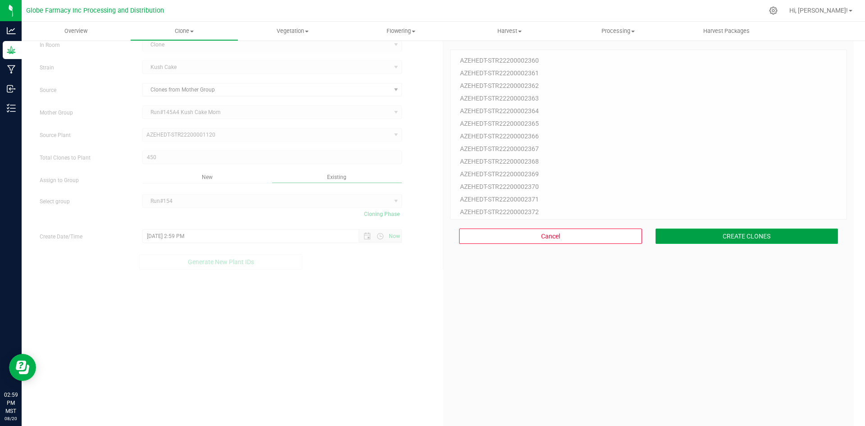
click at [681, 239] on button "CREATE CLONES" at bounding box center [747, 236] width 183 height 15
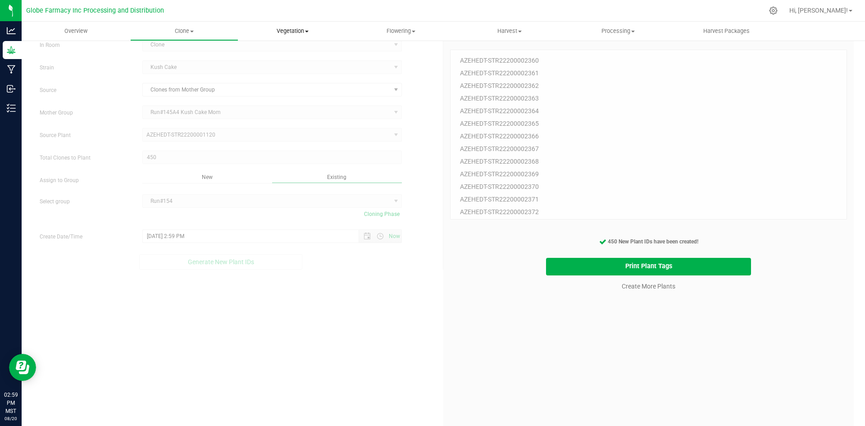
click at [295, 35] on uib-tab-heading "Vegetation Veg groups Veg plants Mother groups Mother plants Apply to plants" at bounding box center [293, 31] width 108 height 18
click at [289, 79] on span "Mother groups" at bounding box center [271, 76] width 67 height 8
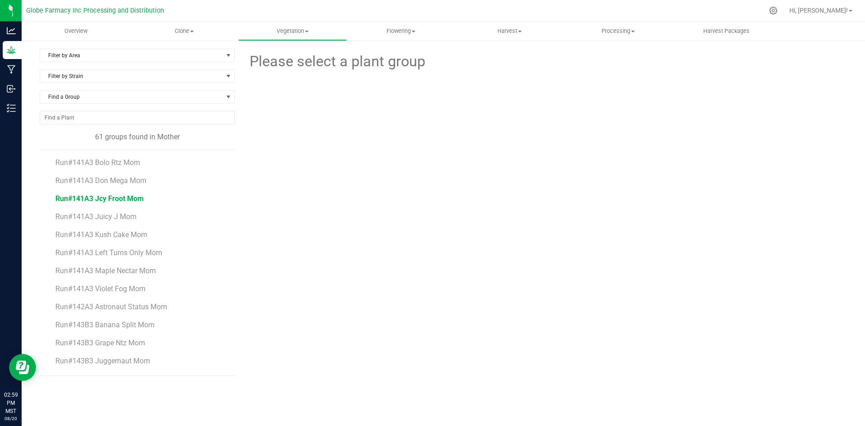
click at [105, 201] on span "Run#141A3 Jcy Froot Mom" at bounding box center [99, 198] width 88 height 9
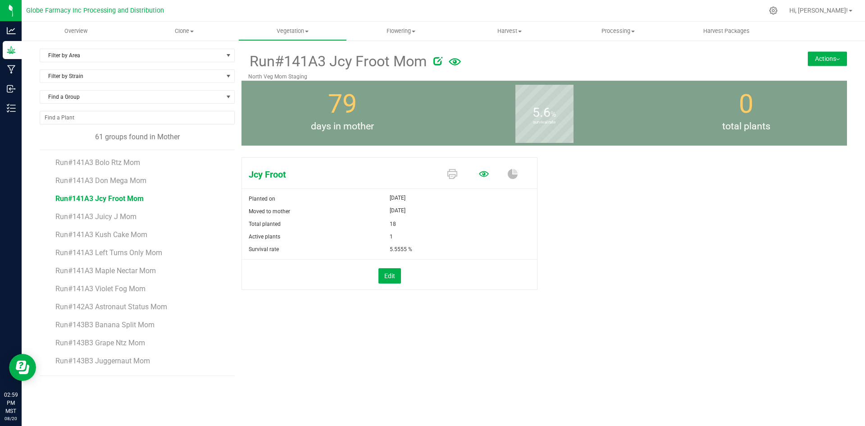
click at [481, 172] on icon at bounding box center [484, 174] width 10 height 6
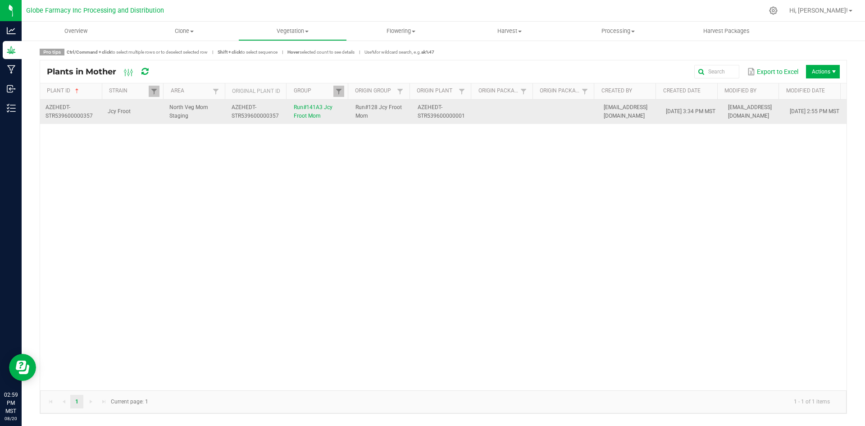
click at [334, 118] on td "Run#141A3 Jcy Froot Mom" at bounding box center [319, 112] width 62 height 24
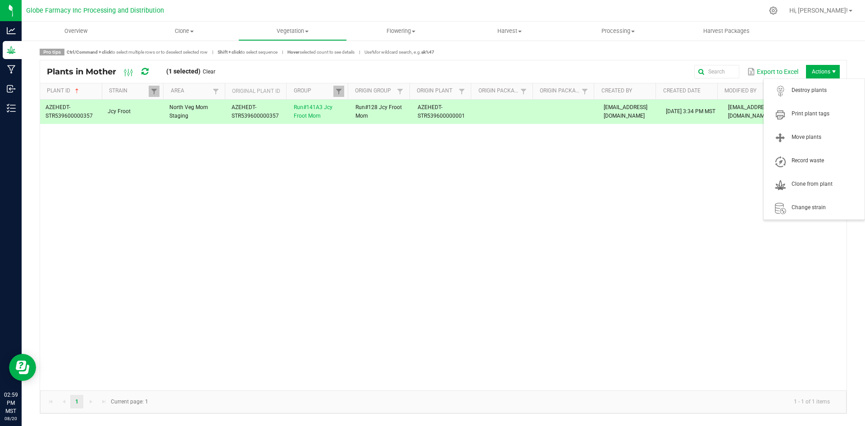
click at [826, 69] on span "Actions" at bounding box center [823, 72] width 34 height 14
click at [824, 90] on span "Destroy plants" at bounding box center [826, 91] width 68 height 8
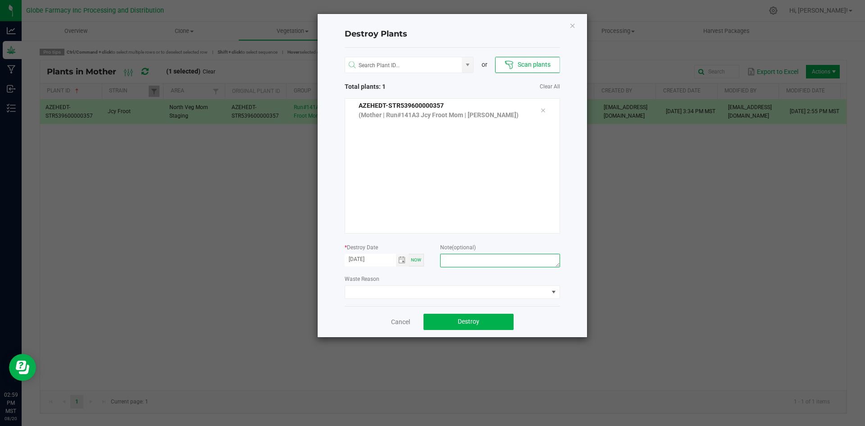
click at [484, 261] on textarea at bounding box center [499, 261] width 119 height 14
type textarea "overage coffee/trash"
click at [489, 322] on button "Destroy" at bounding box center [469, 322] width 90 height 16
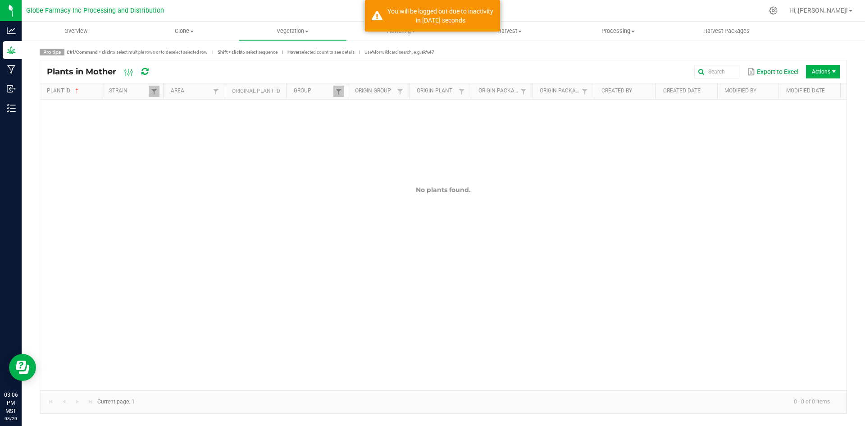
click at [489, 322] on div "No plants found." at bounding box center [443, 245] width 807 height 291
